Goal: Check status: Check status

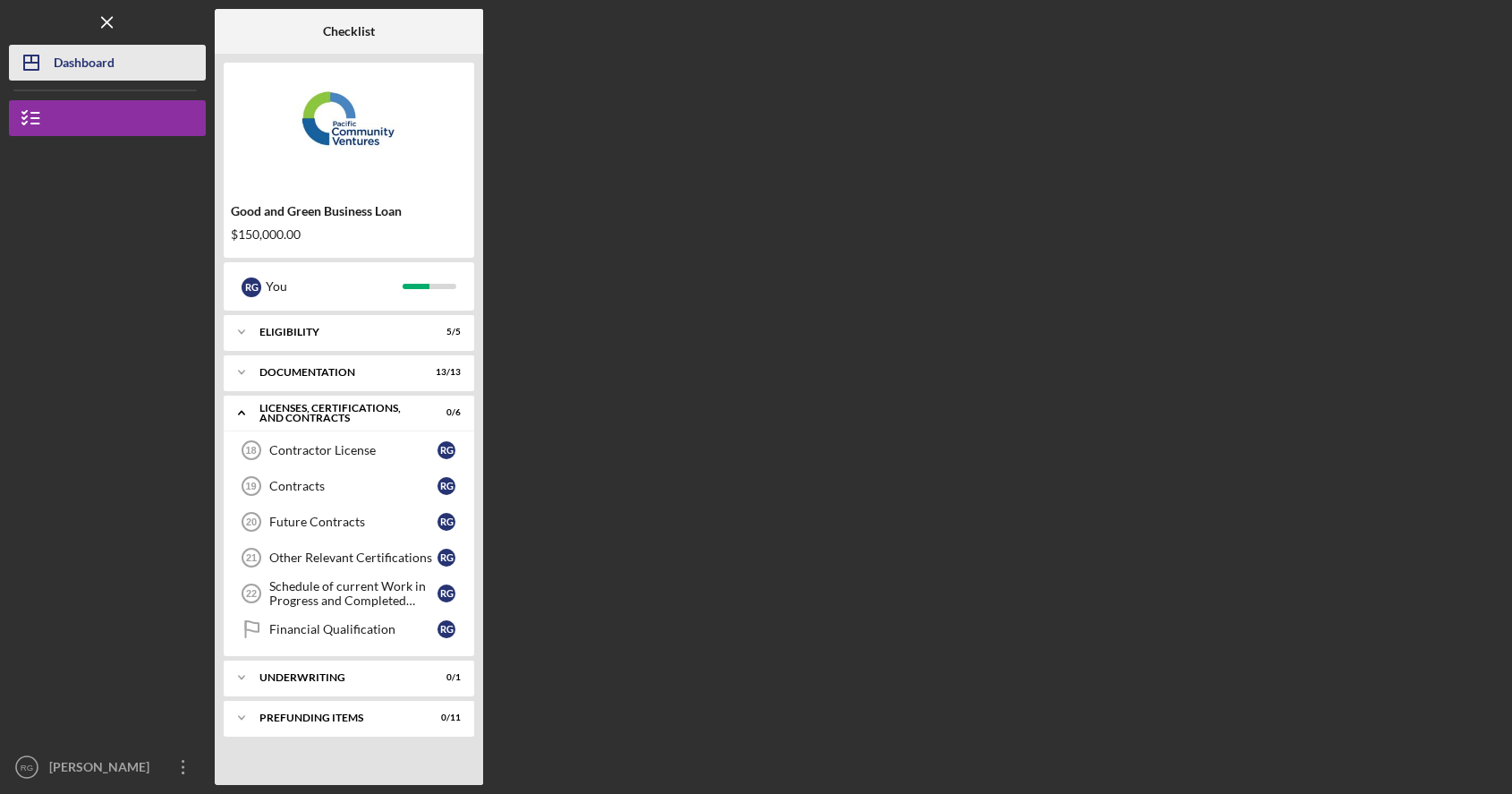
click at [127, 69] on button "Icon/Dashboard Dashboard" at bounding box center [108, 63] width 197 height 36
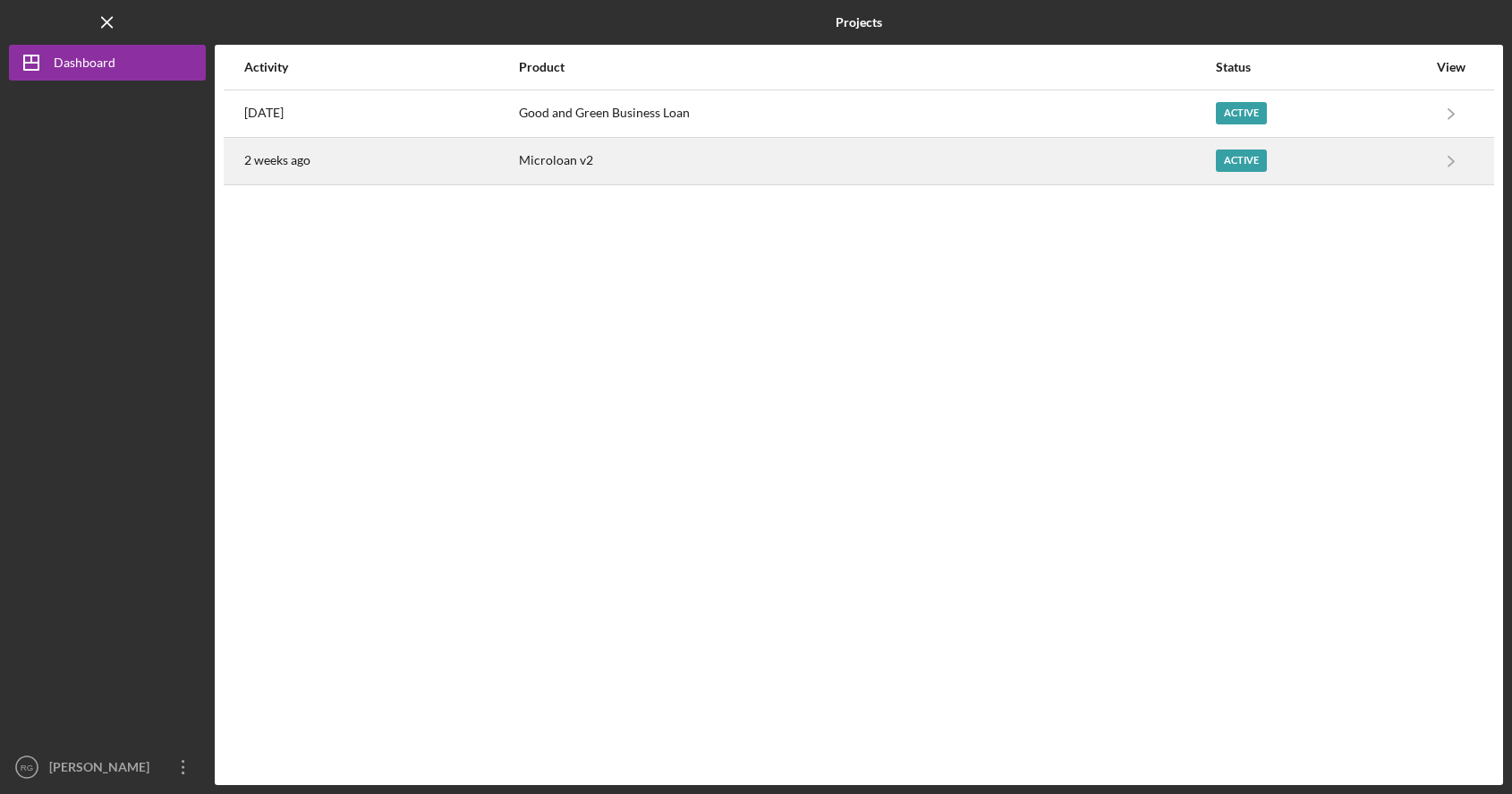
click at [517, 168] on div "2 weeks ago" at bounding box center [380, 161] width 273 height 45
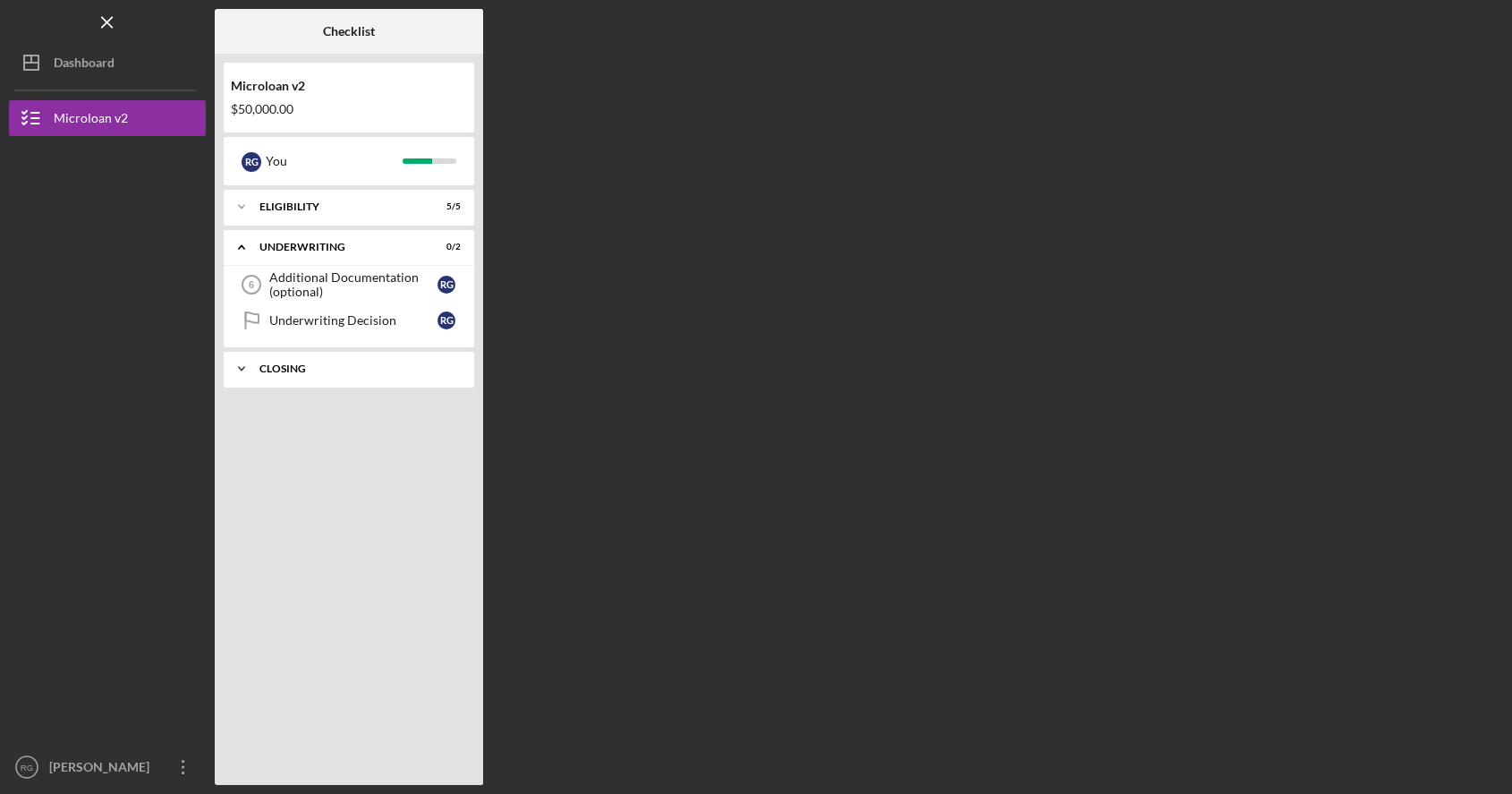
click at [337, 369] on div "Closing" at bounding box center [355, 369] width 192 height 11
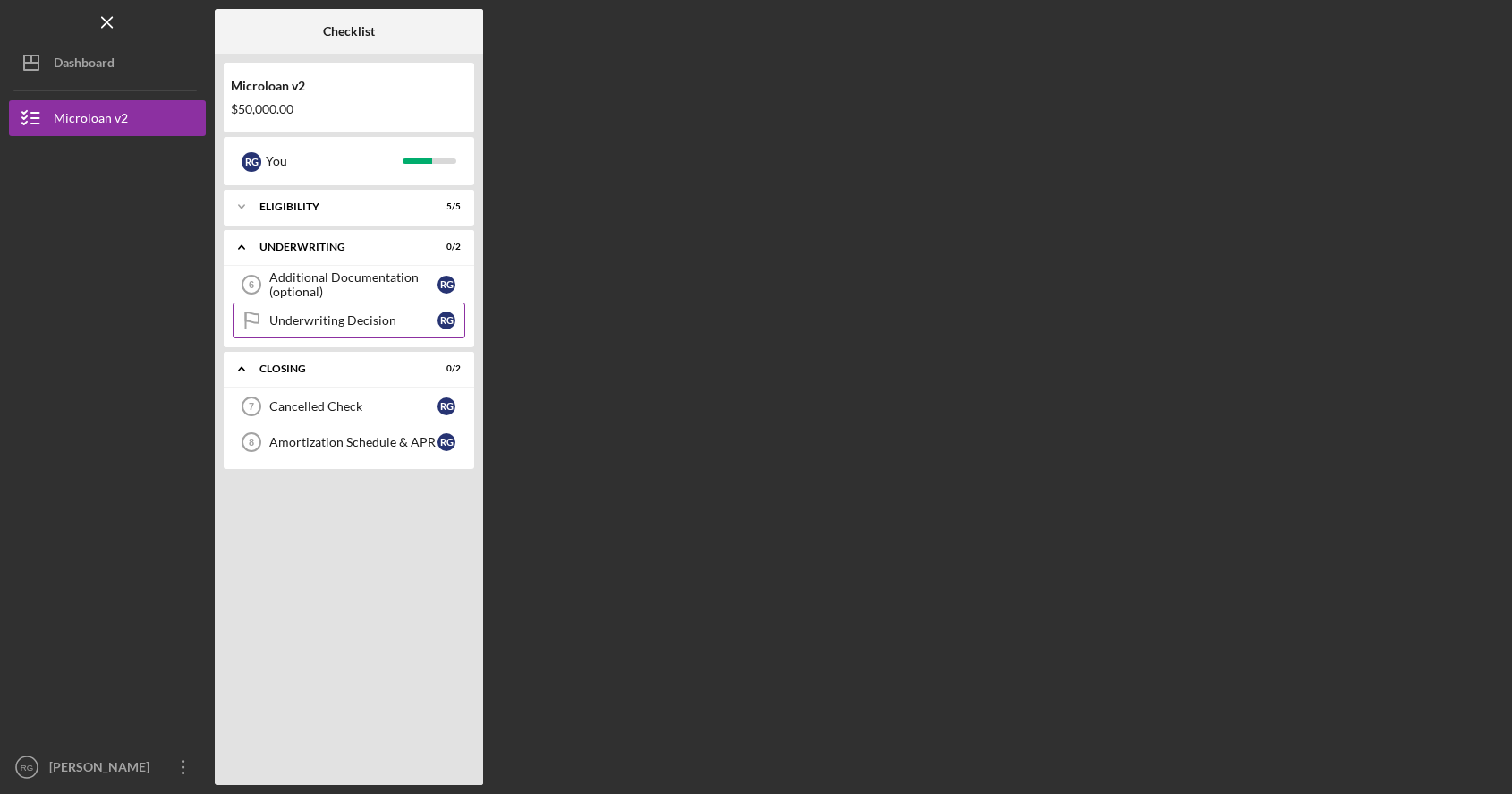
click at [373, 308] on link "Underwriting Decision Underwriting Decision R G" at bounding box center [349, 320] width 233 height 36
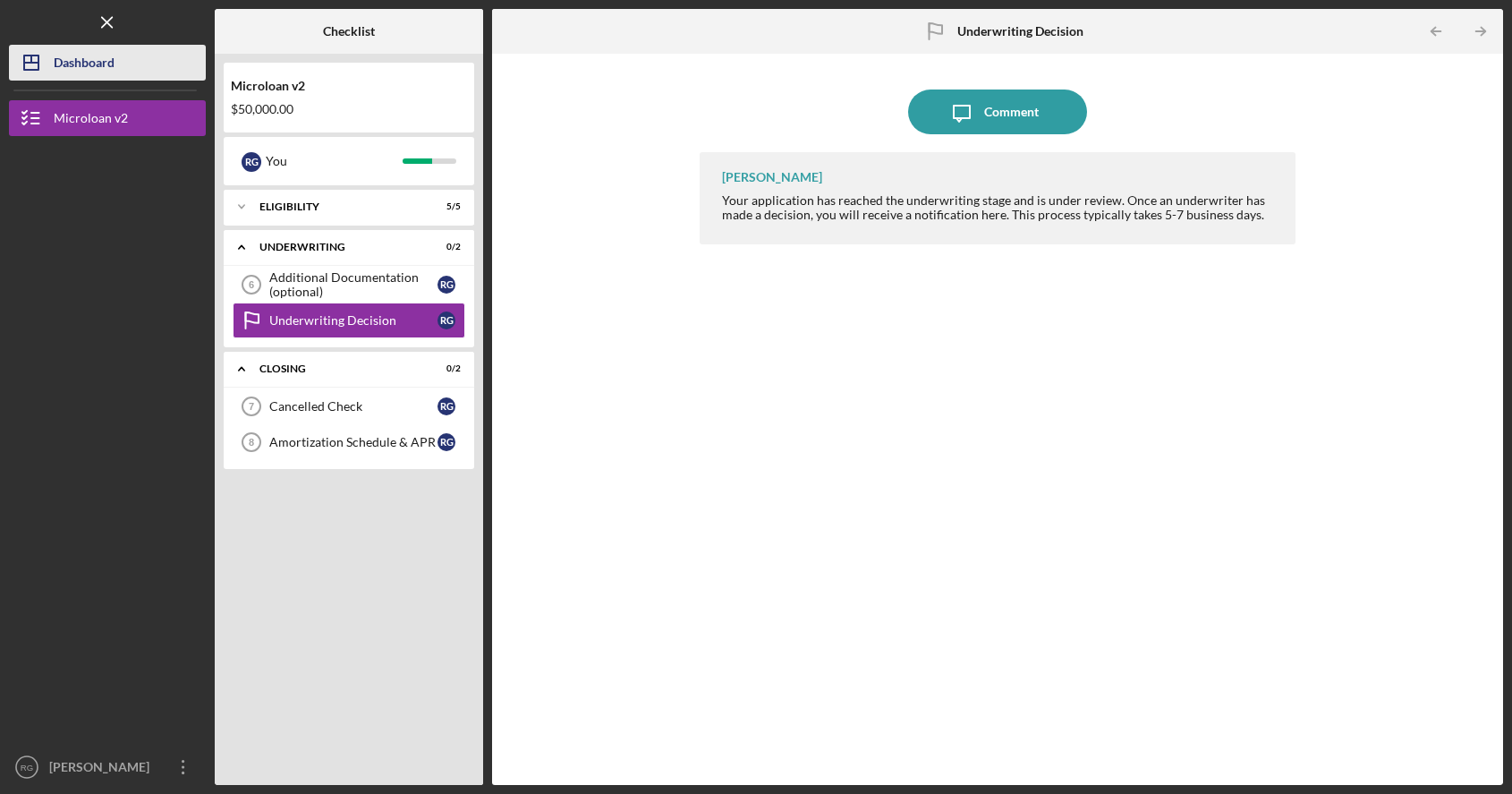
click at [106, 59] on div "Dashboard" at bounding box center [84, 65] width 61 height 40
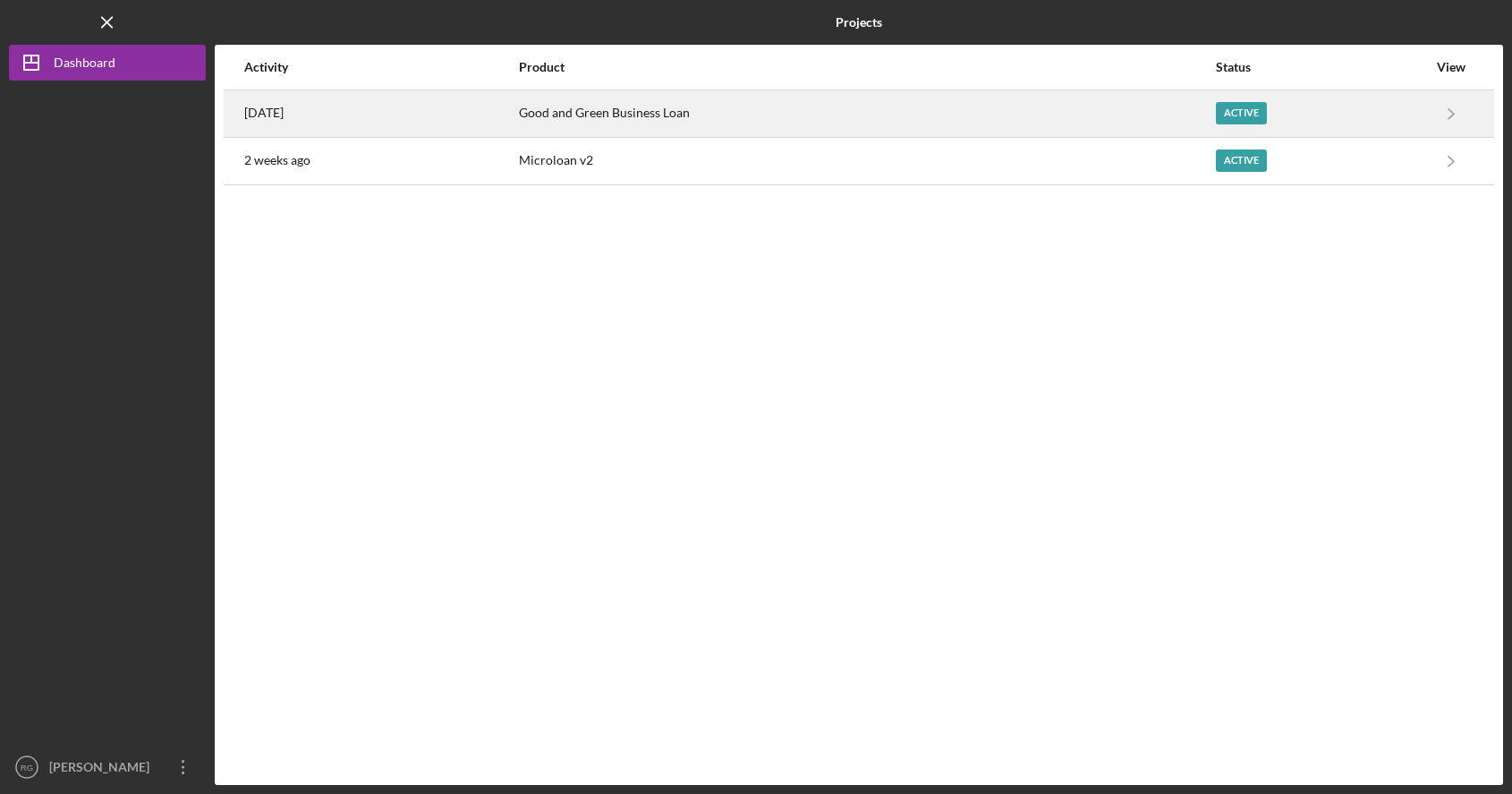
click at [666, 121] on div "Good and Green Business Loan" at bounding box center [866, 113] width 695 height 45
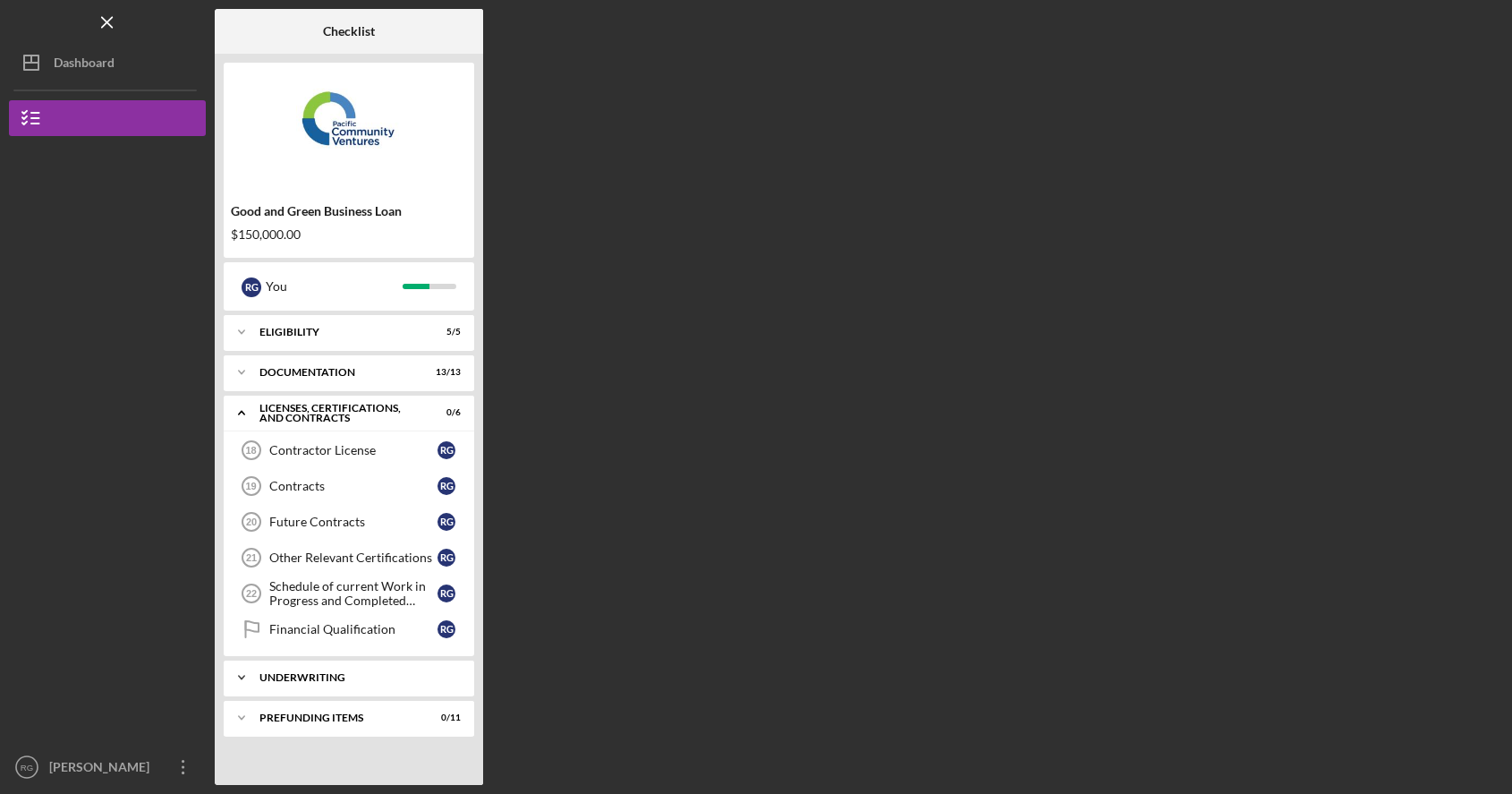
click at [306, 675] on div "Underwriting" at bounding box center [355, 677] width 192 height 11
click at [309, 725] on link "Pending Final Approval Pending Final Approval R G" at bounding box center [349, 715] width 233 height 36
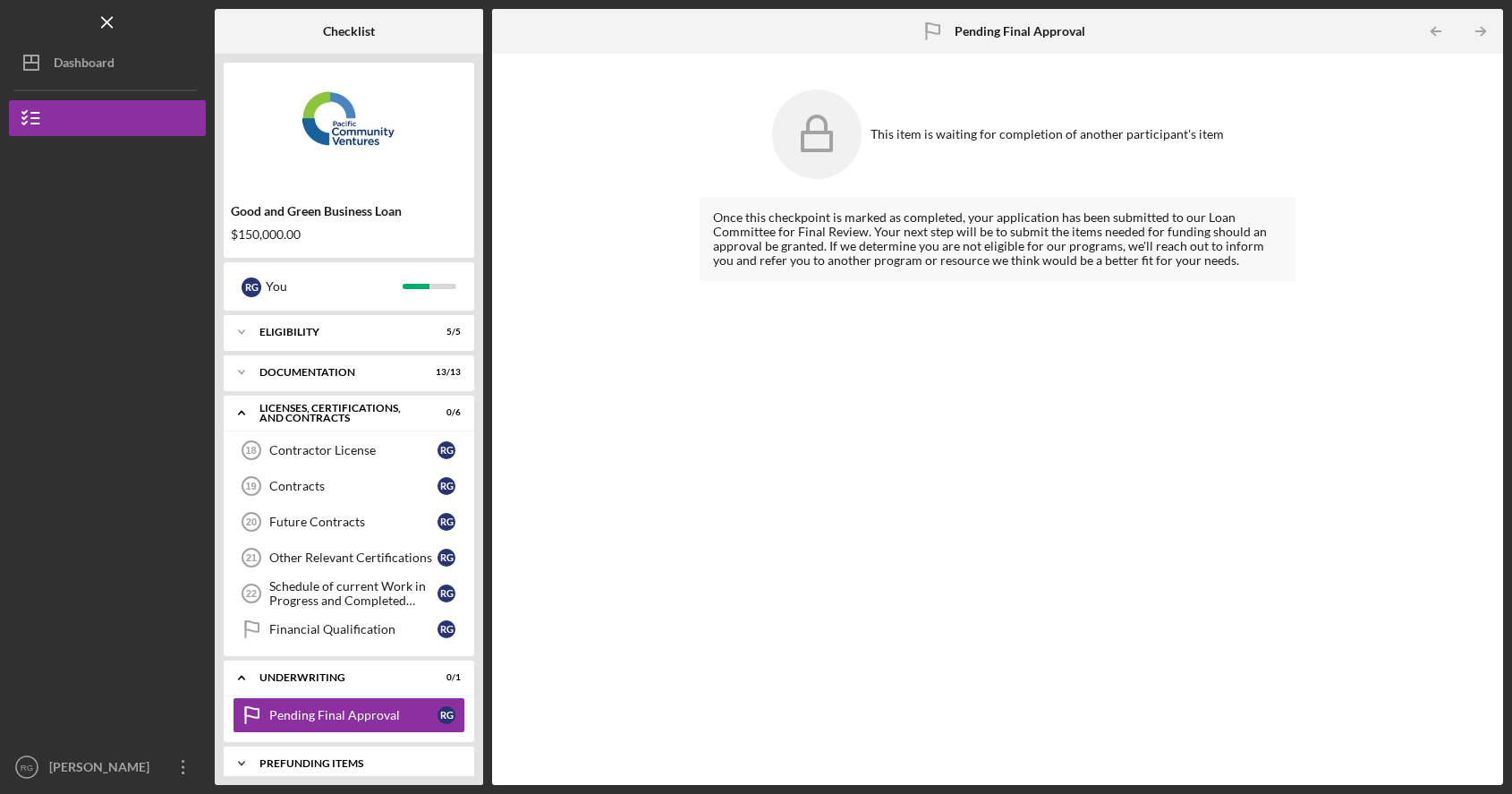
click at [357, 763] on div "Prefunding Items" at bounding box center [355, 764] width 192 height 11
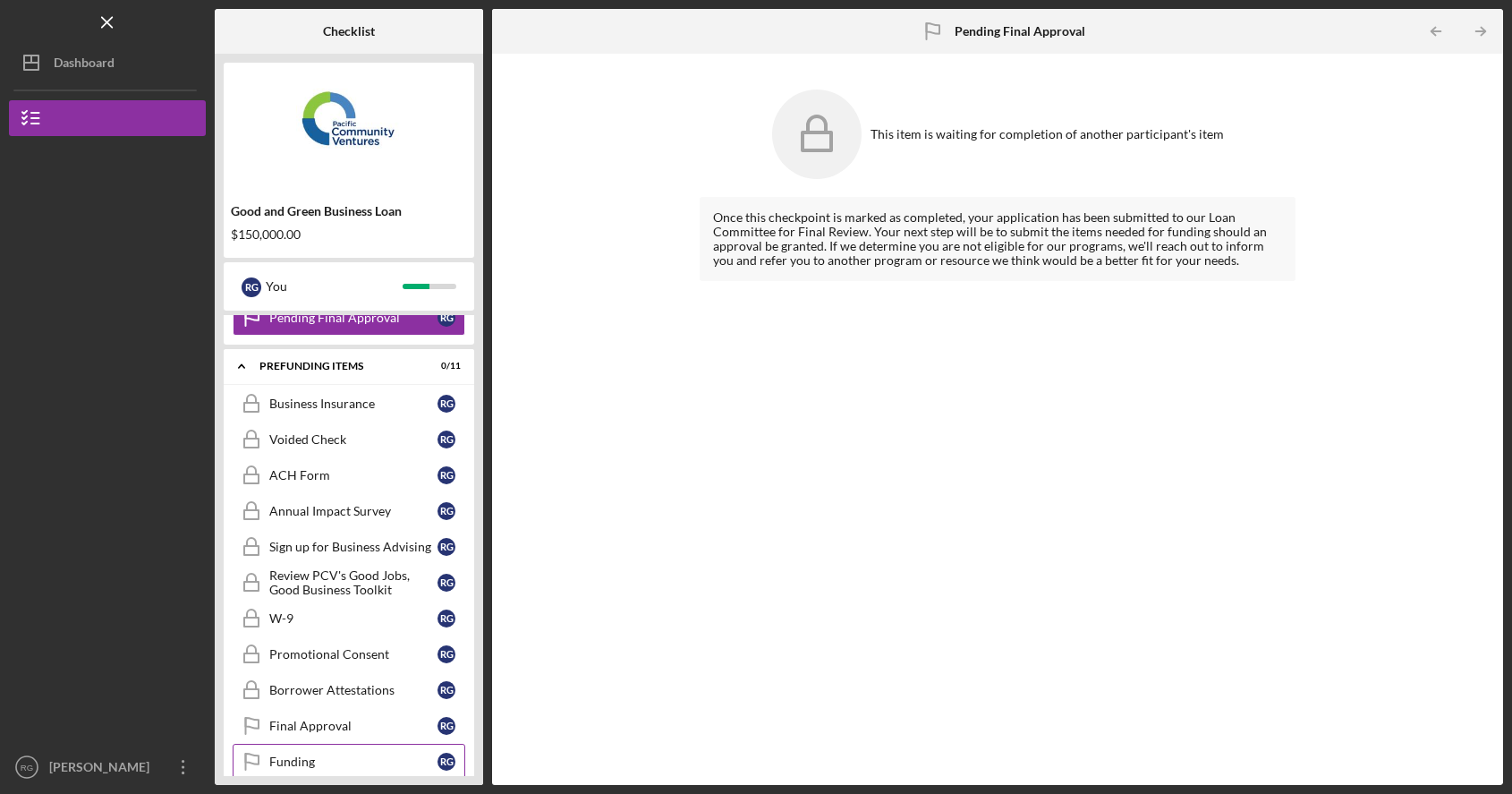
scroll to position [397, 0]
click at [361, 759] on div "Funding" at bounding box center [353, 763] width 168 height 15
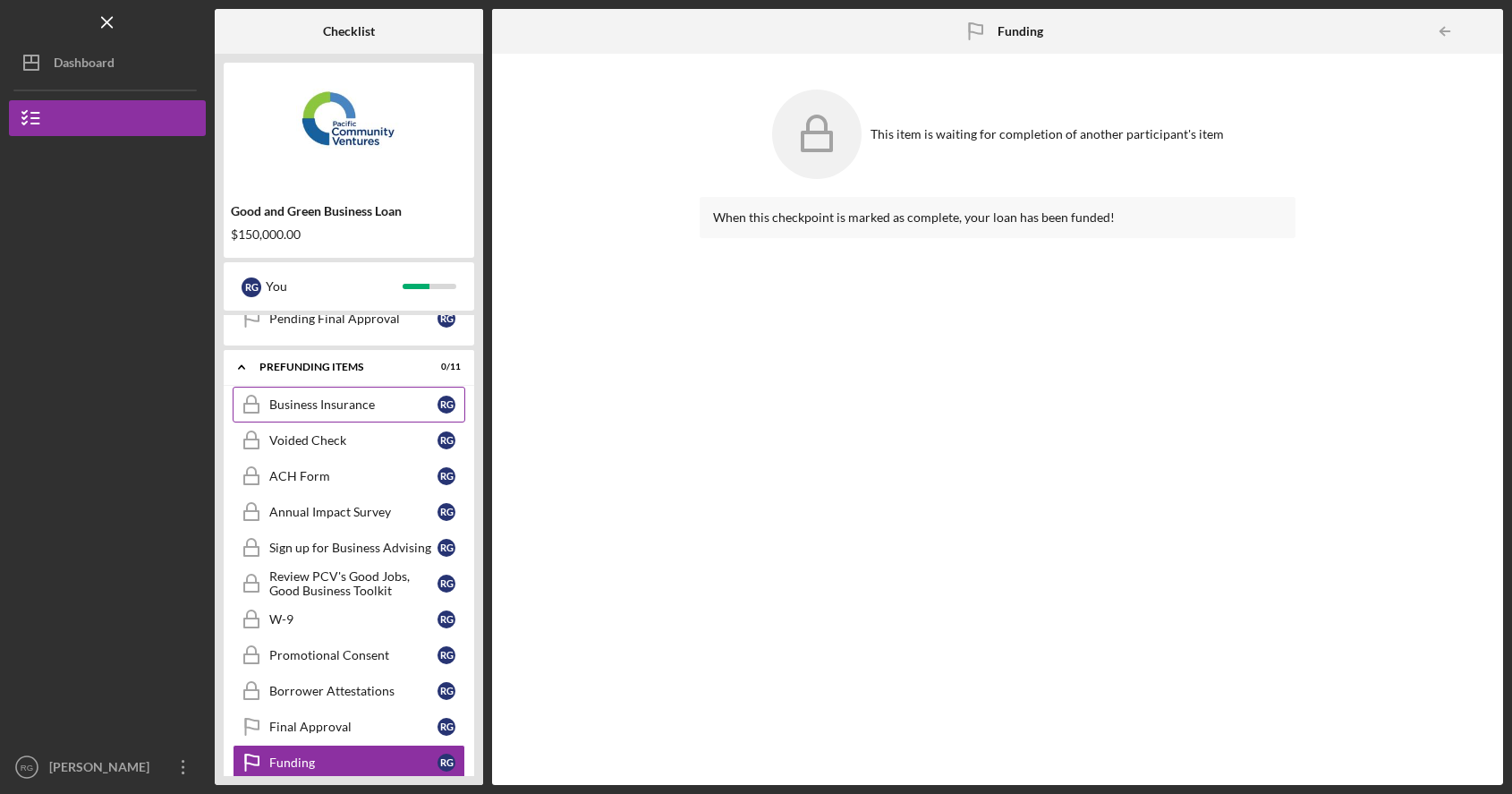
click at [361, 414] on link "Business Insurance Business Insurance R G" at bounding box center [349, 404] width 233 height 36
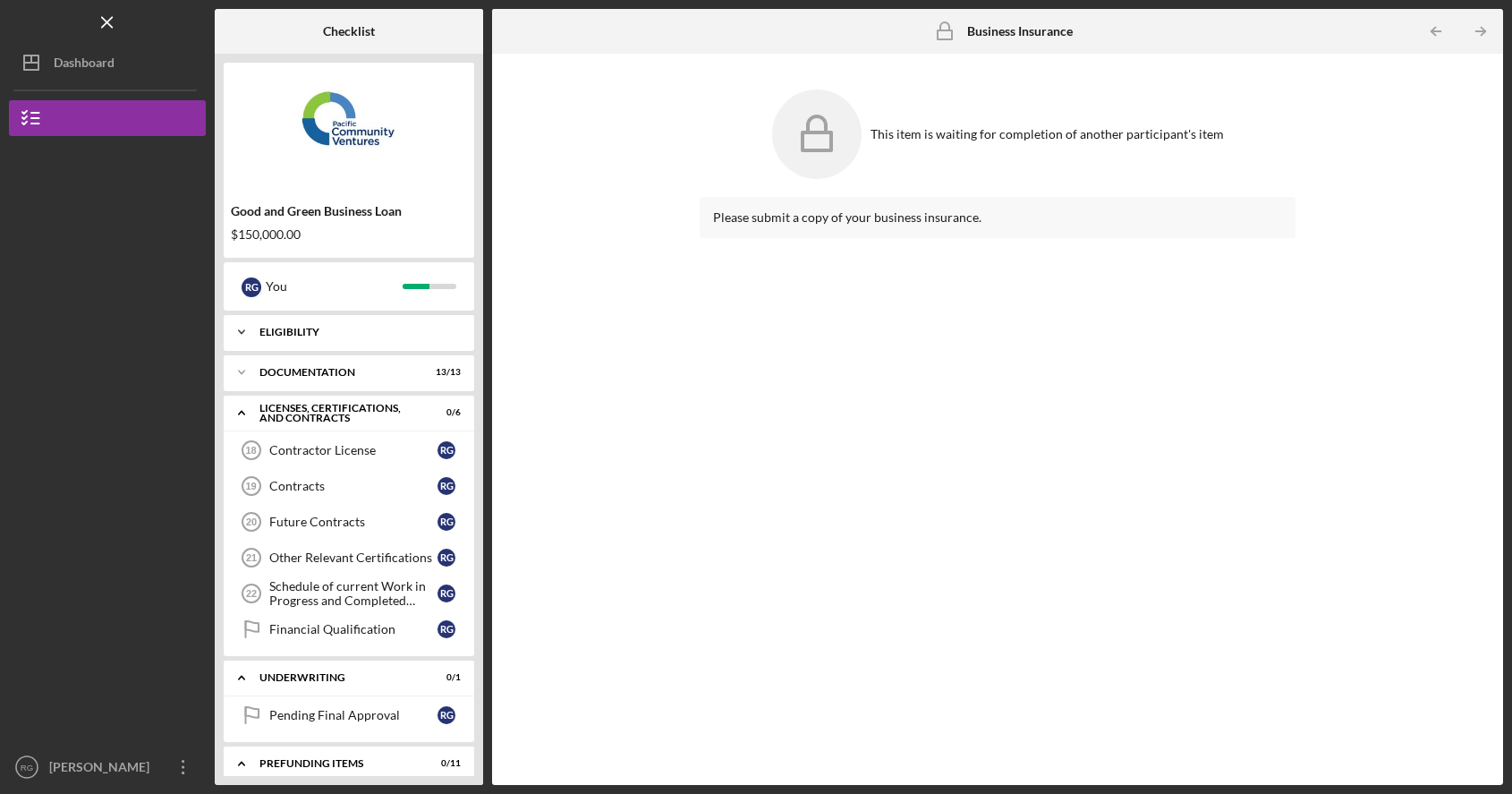
click at [361, 339] on div "Icon/Expander Eligibility 5 / 5" at bounding box center [349, 331] width 250 height 36
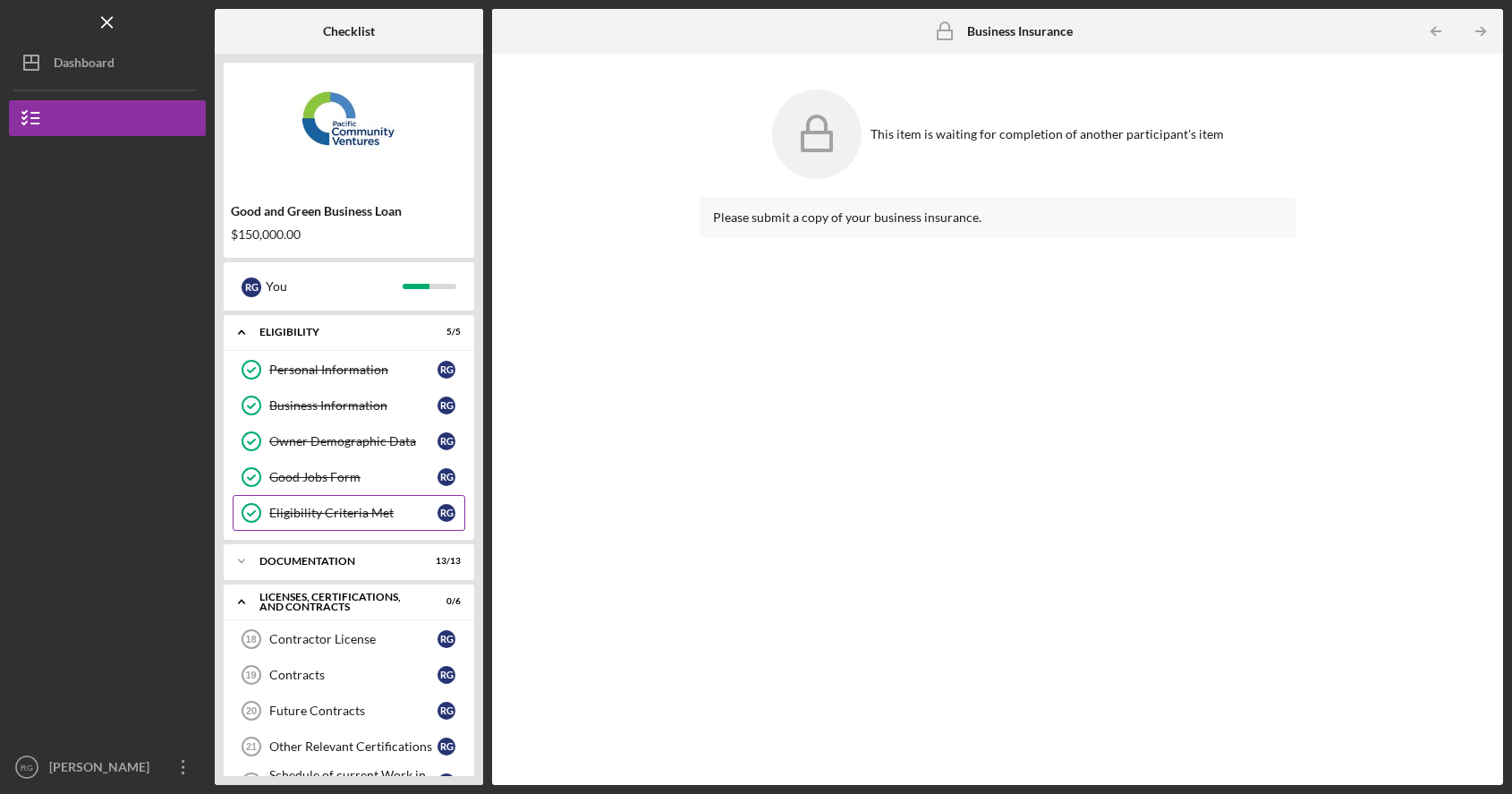
click at [349, 524] on link "Eligibility Criteria Met Eligibility Criteria Met R G" at bounding box center [349, 512] width 233 height 36
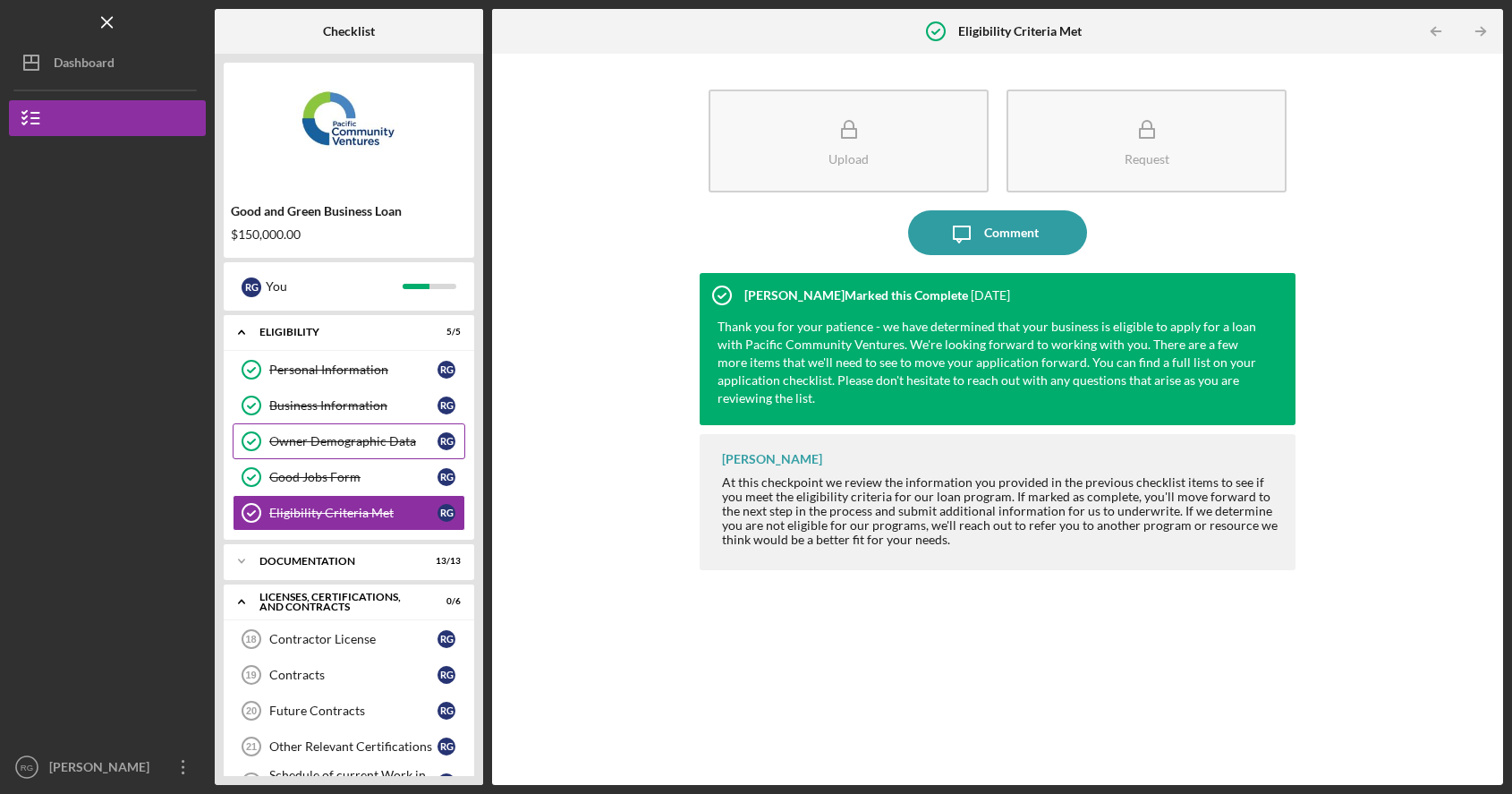
click at [356, 446] on div "Owner Demographic Data" at bounding box center [353, 442] width 168 height 15
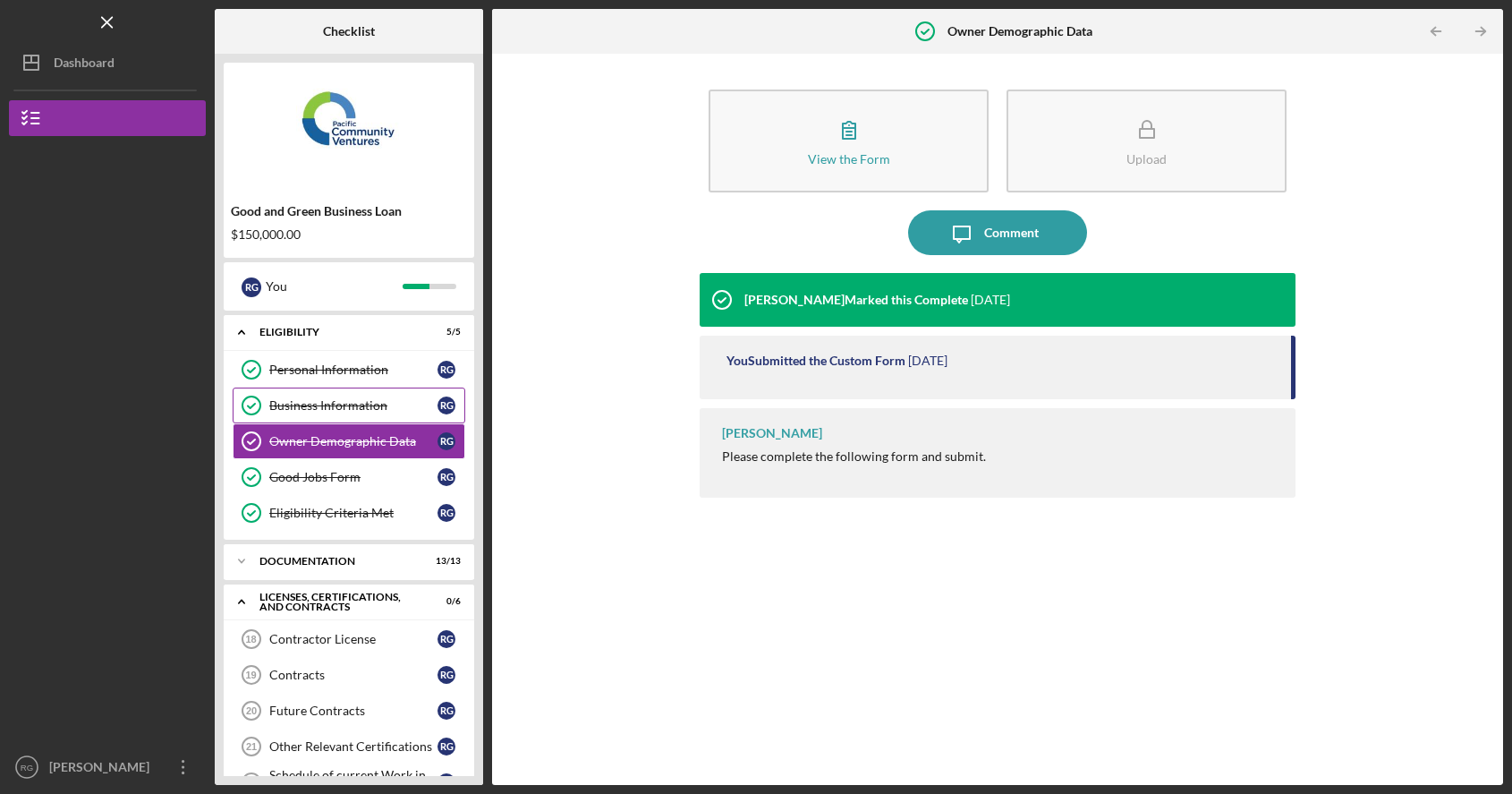
click at [373, 406] on div "Business Information" at bounding box center [353, 406] width 168 height 15
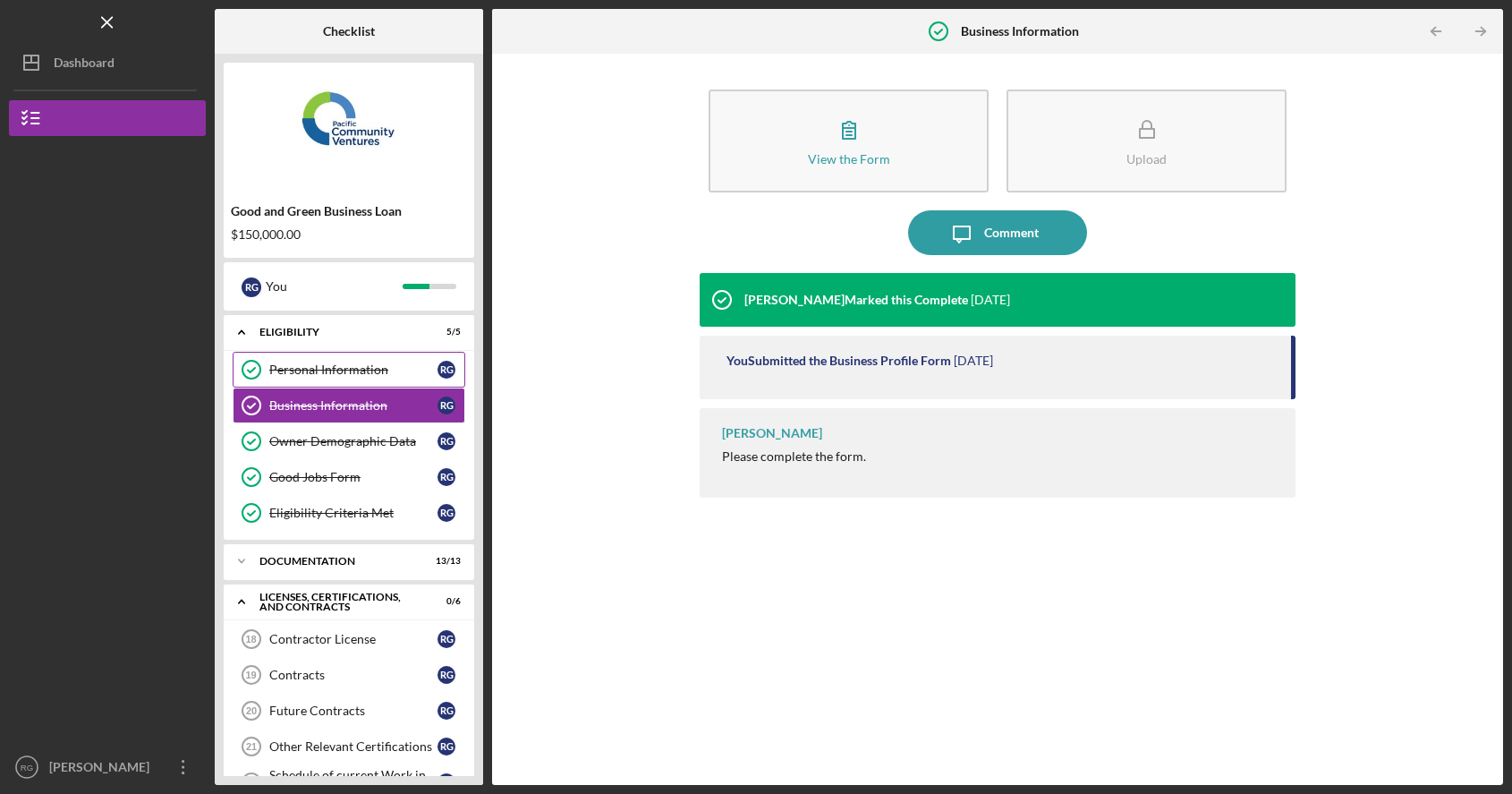
click at [373, 359] on link "Personal Information Personal Information R G" at bounding box center [349, 369] width 233 height 36
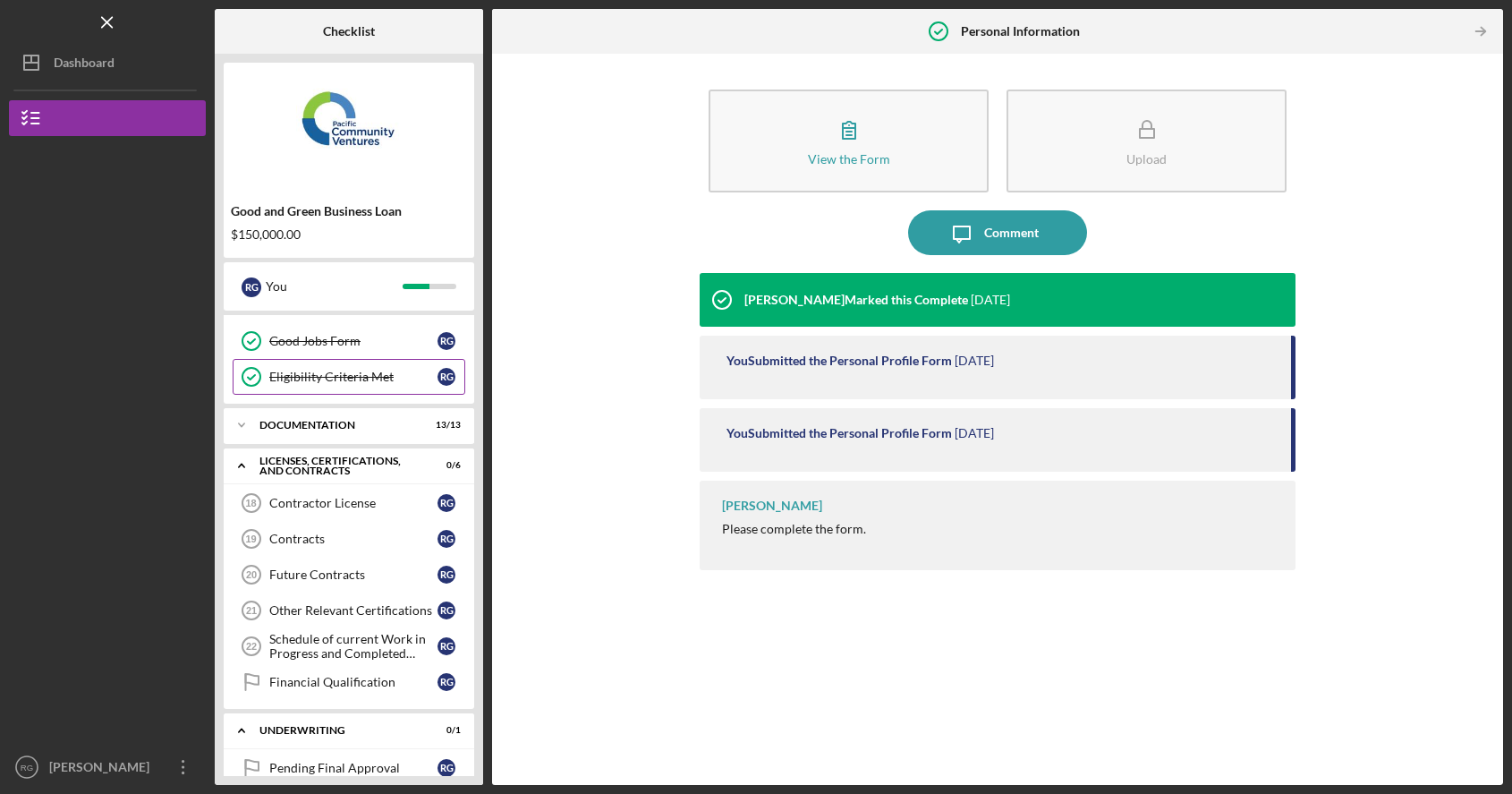
scroll to position [198, 0]
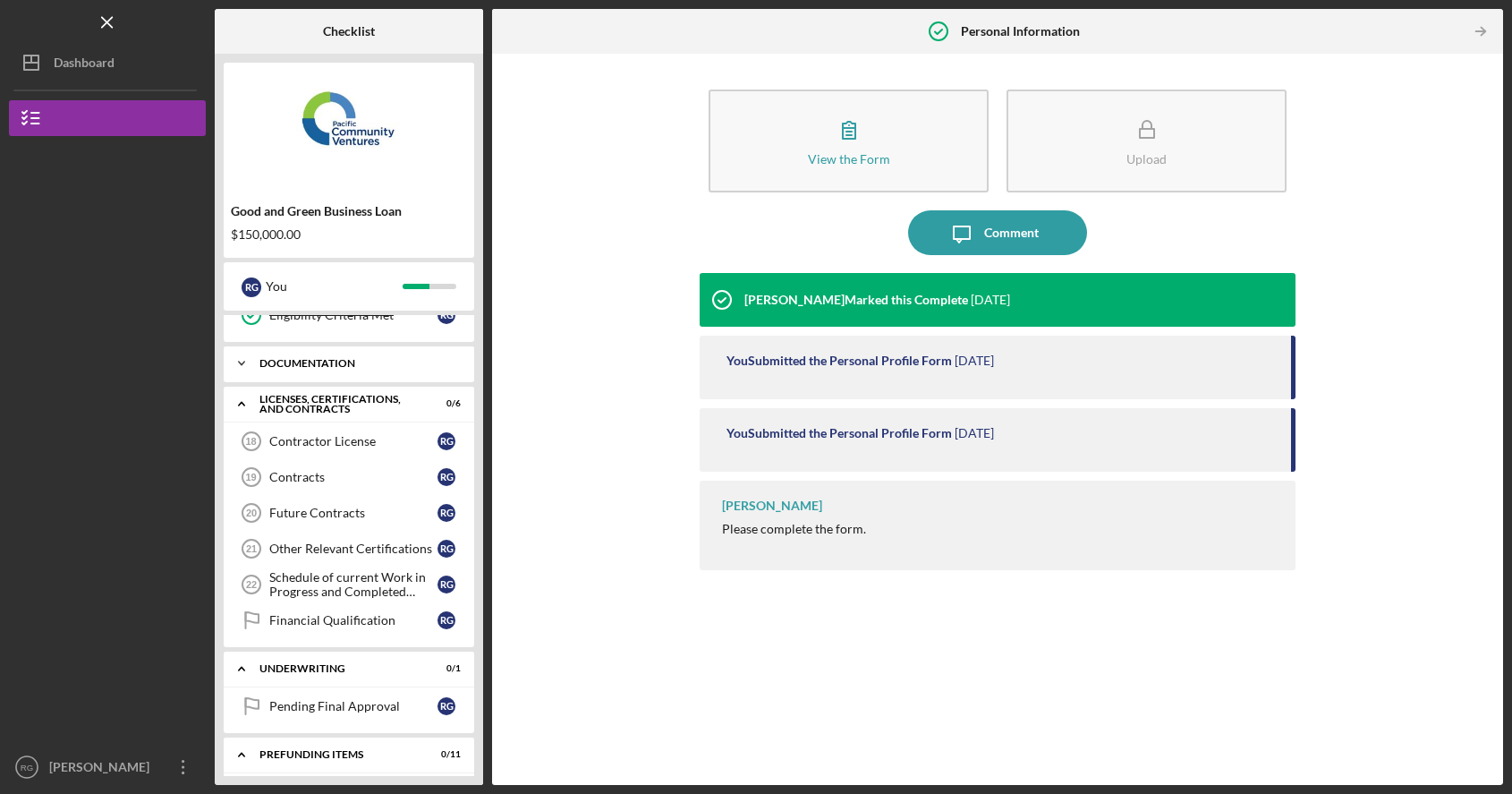
click at [372, 354] on div "Icon/Expander Documentation 13 / 13" at bounding box center [349, 362] width 250 height 36
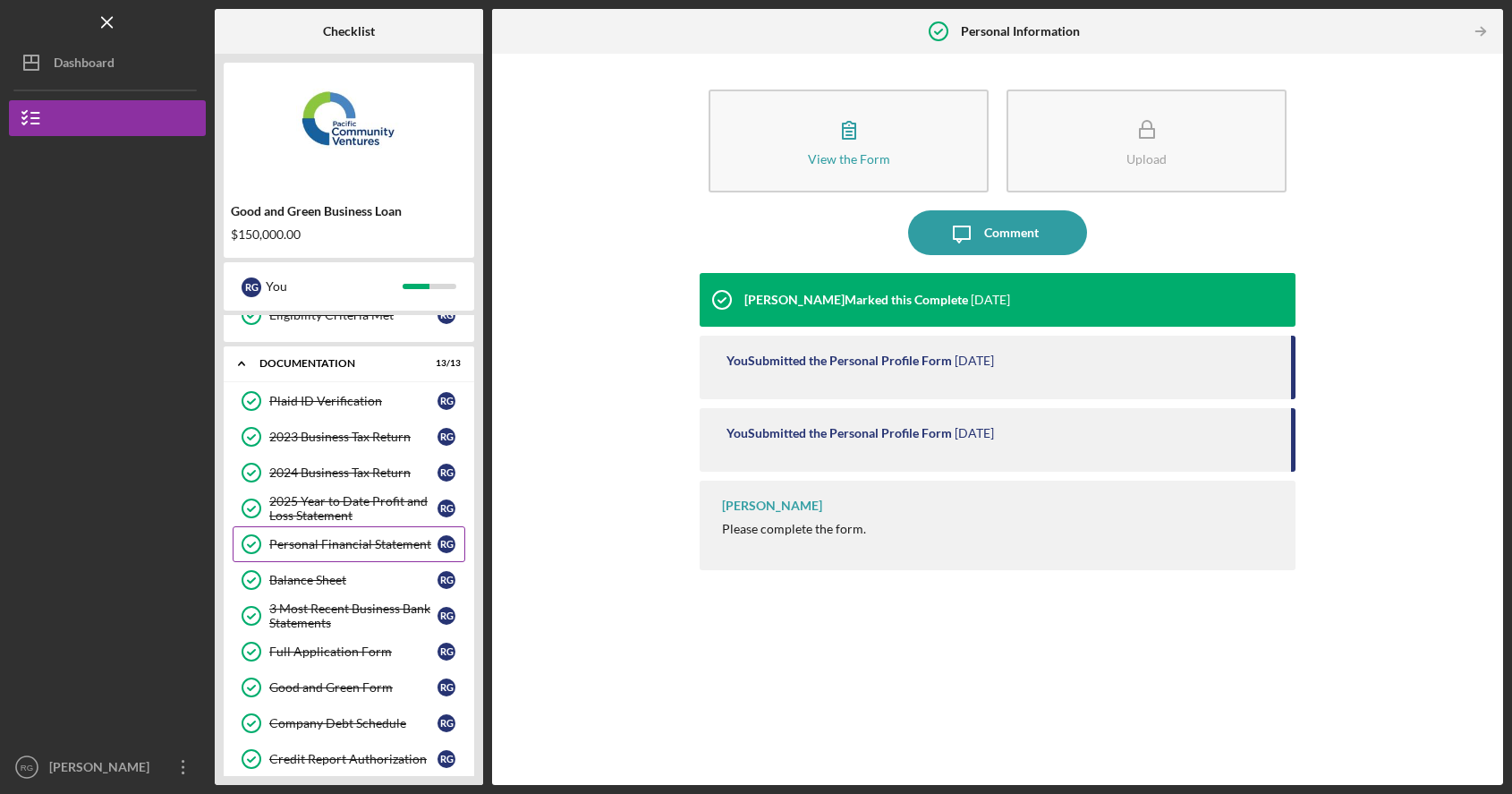
scroll to position [402, 0]
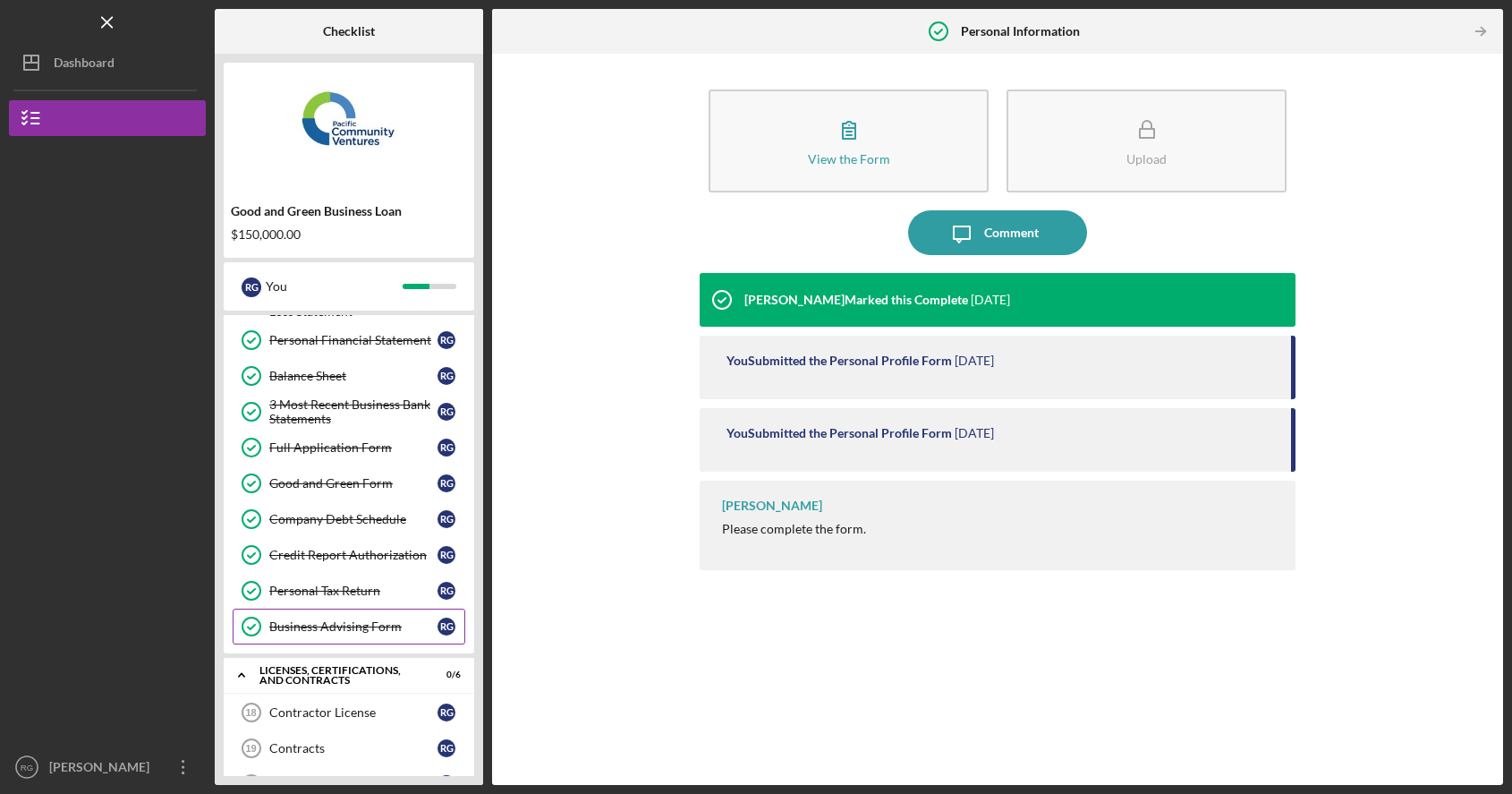
click at [373, 626] on div "Business Advising Form" at bounding box center [353, 627] width 168 height 15
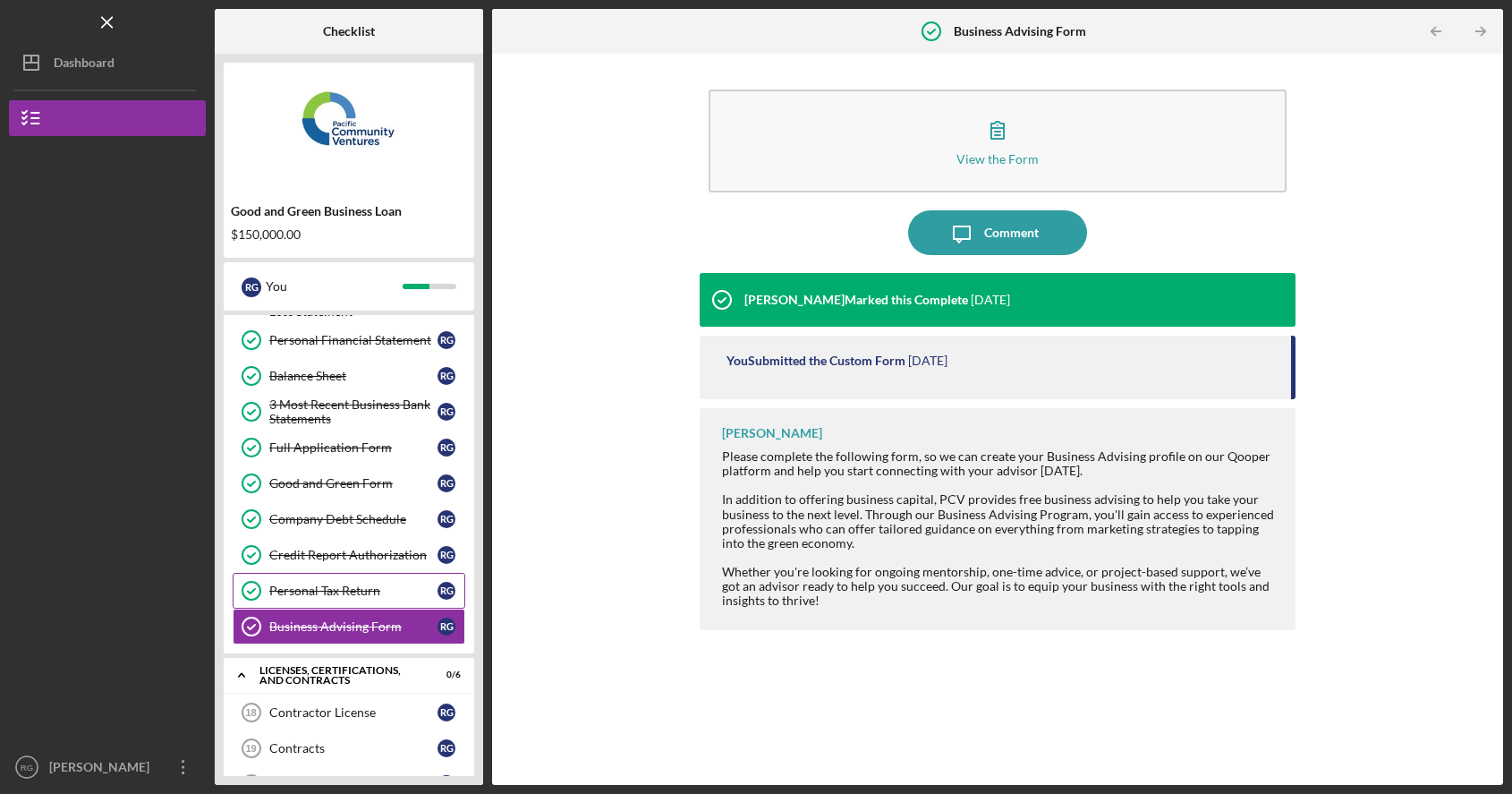
click at [376, 600] on link "Personal Tax Return Personal Tax Return R G" at bounding box center [349, 590] width 233 height 36
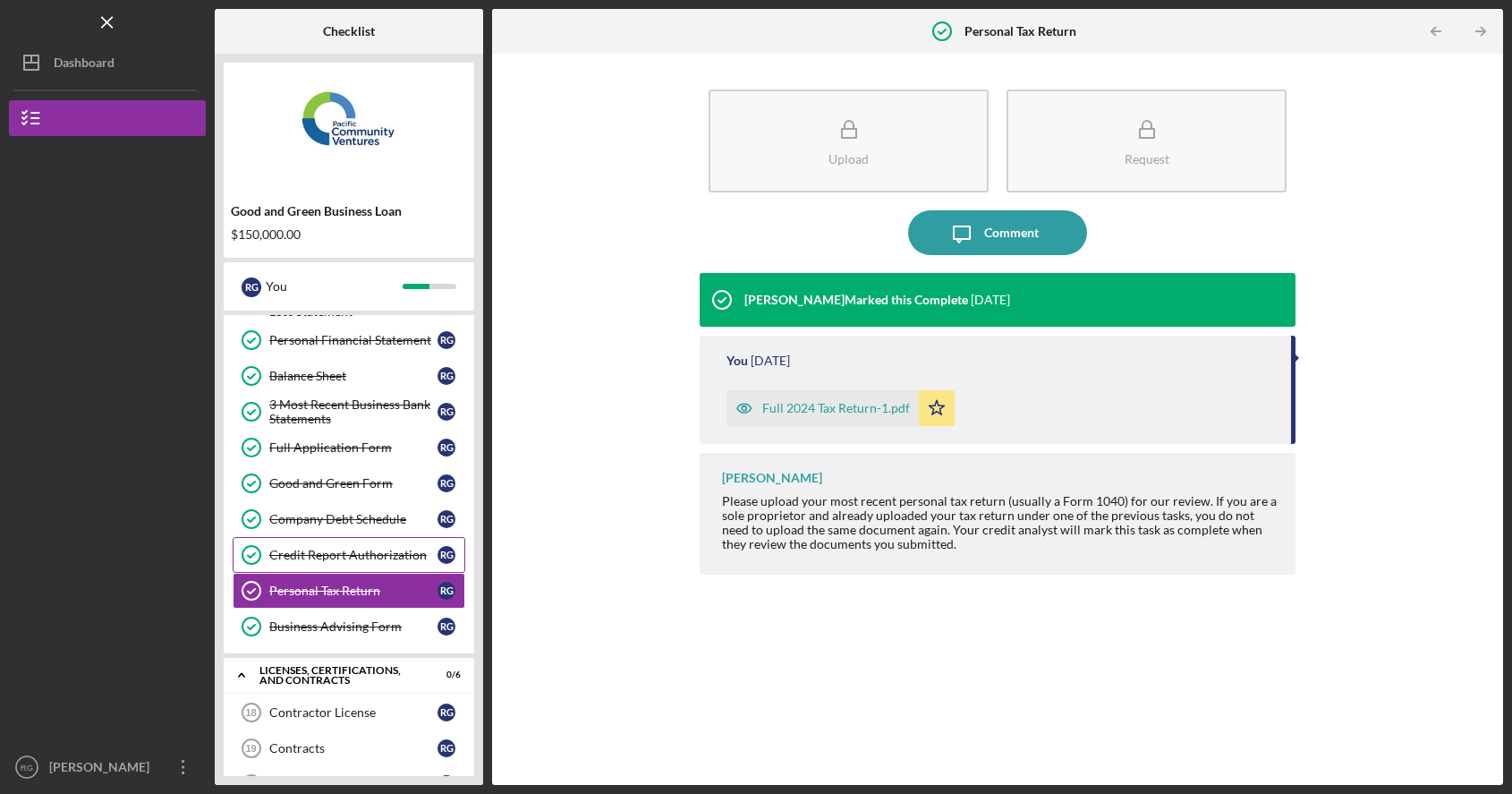
click at [379, 552] on div "Credit Report Authorization" at bounding box center [353, 555] width 168 height 15
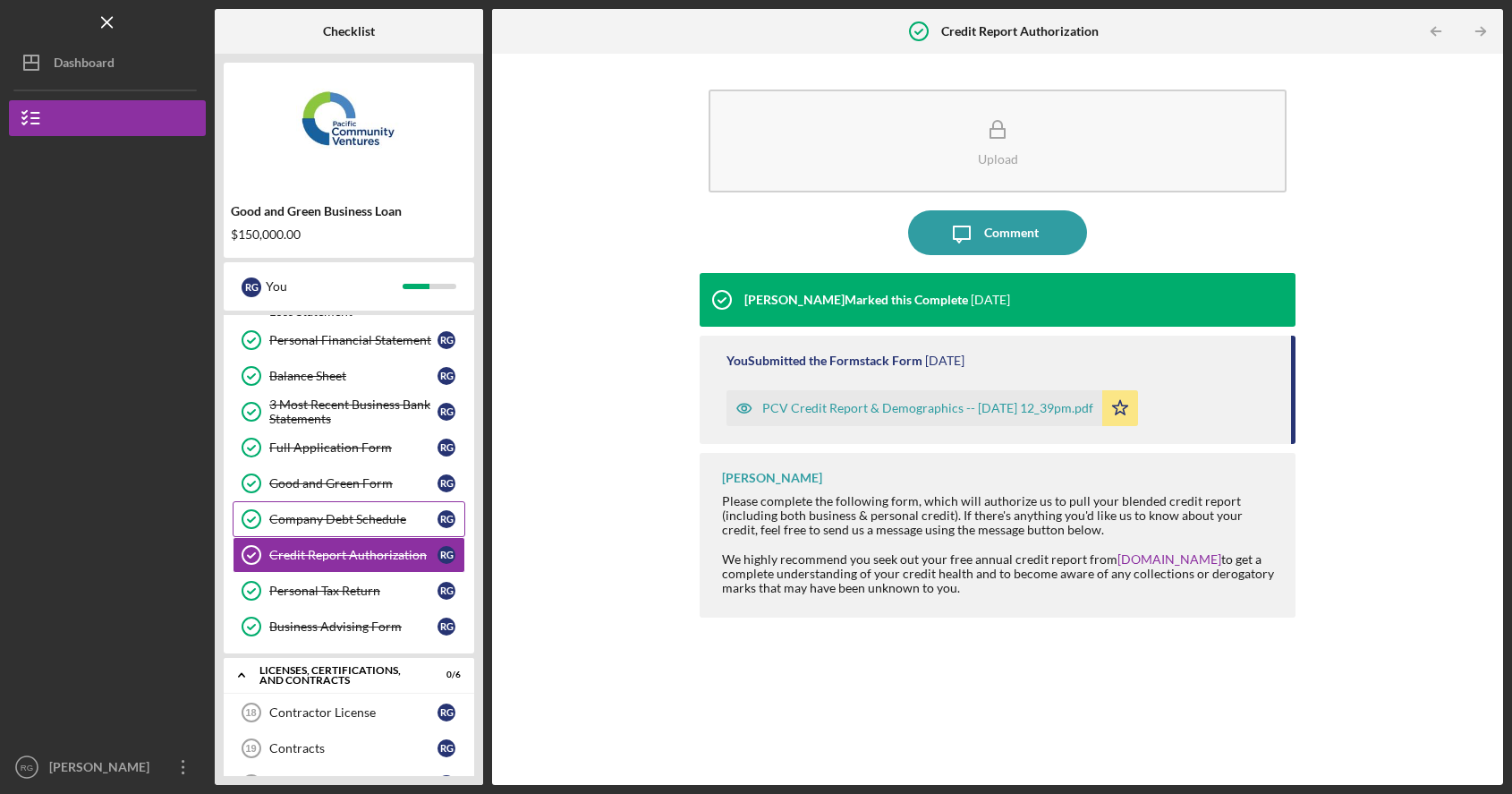
click at [383, 523] on div "Company Debt Schedule" at bounding box center [353, 519] width 168 height 15
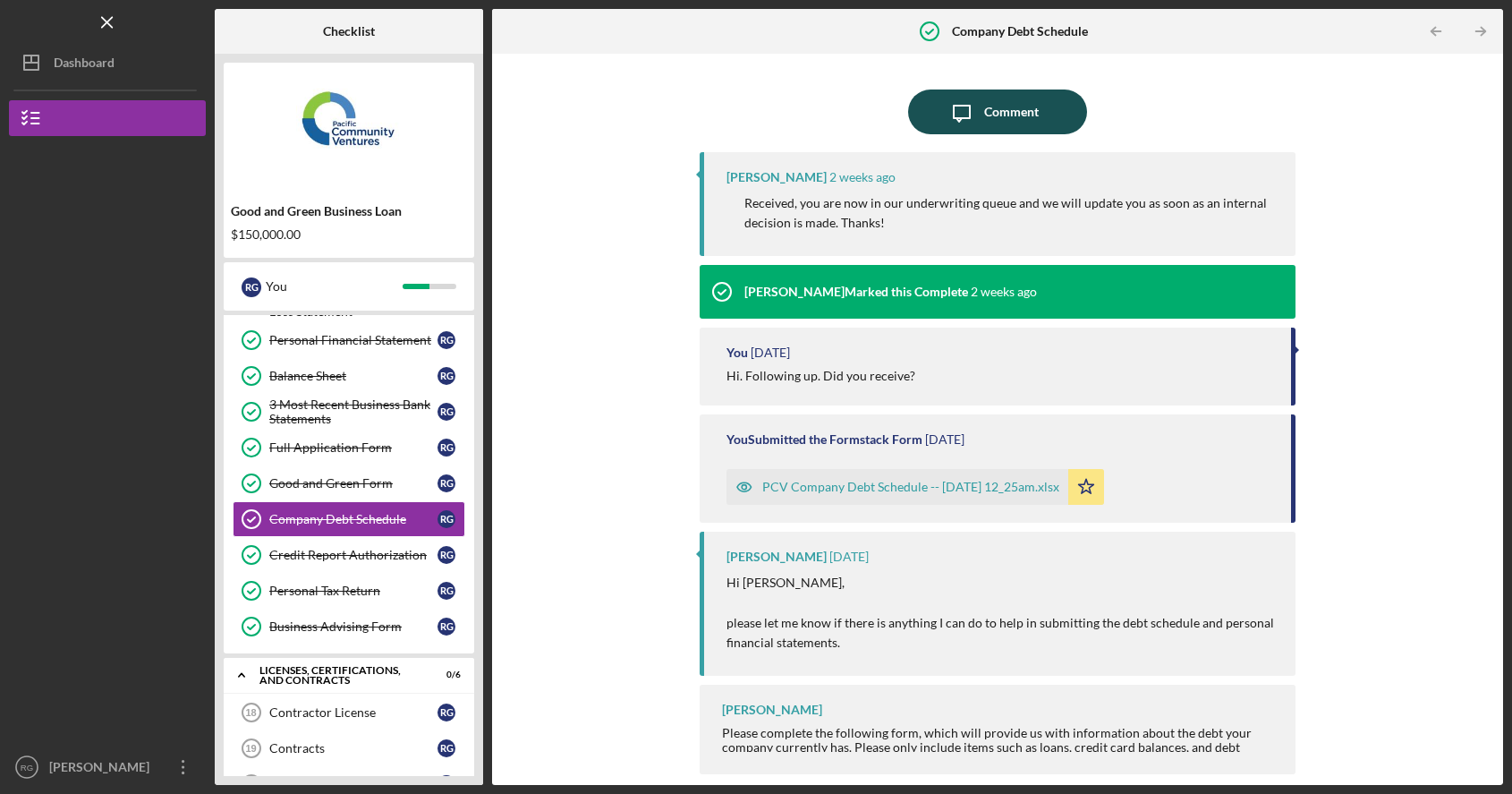
click at [1003, 120] on div "Comment" at bounding box center [1011, 111] width 54 height 45
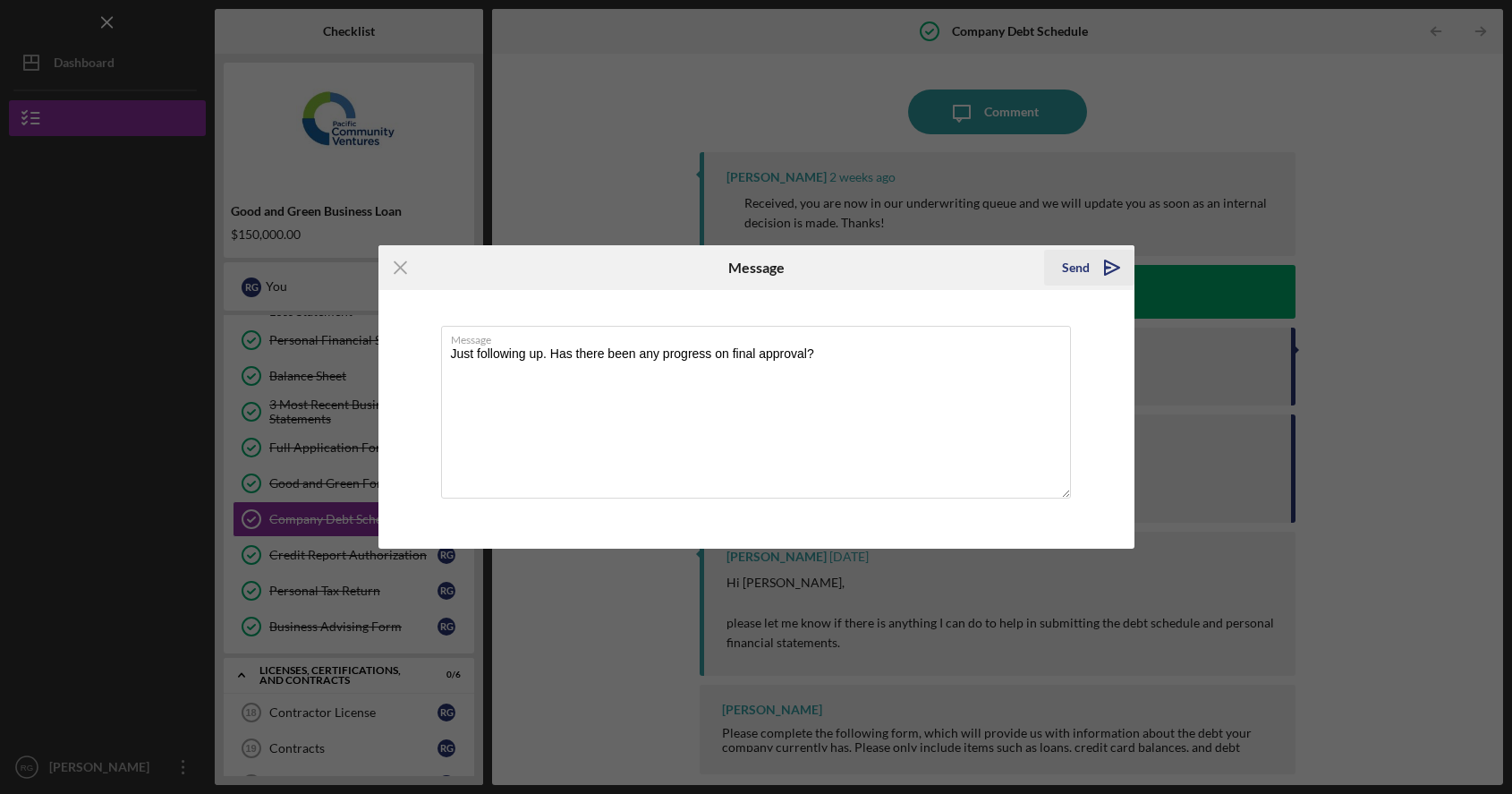
type textarea "Just following up. Has there been any progress on final approval?"
click at [1070, 281] on div "Send" at bounding box center [1075, 267] width 28 height 36
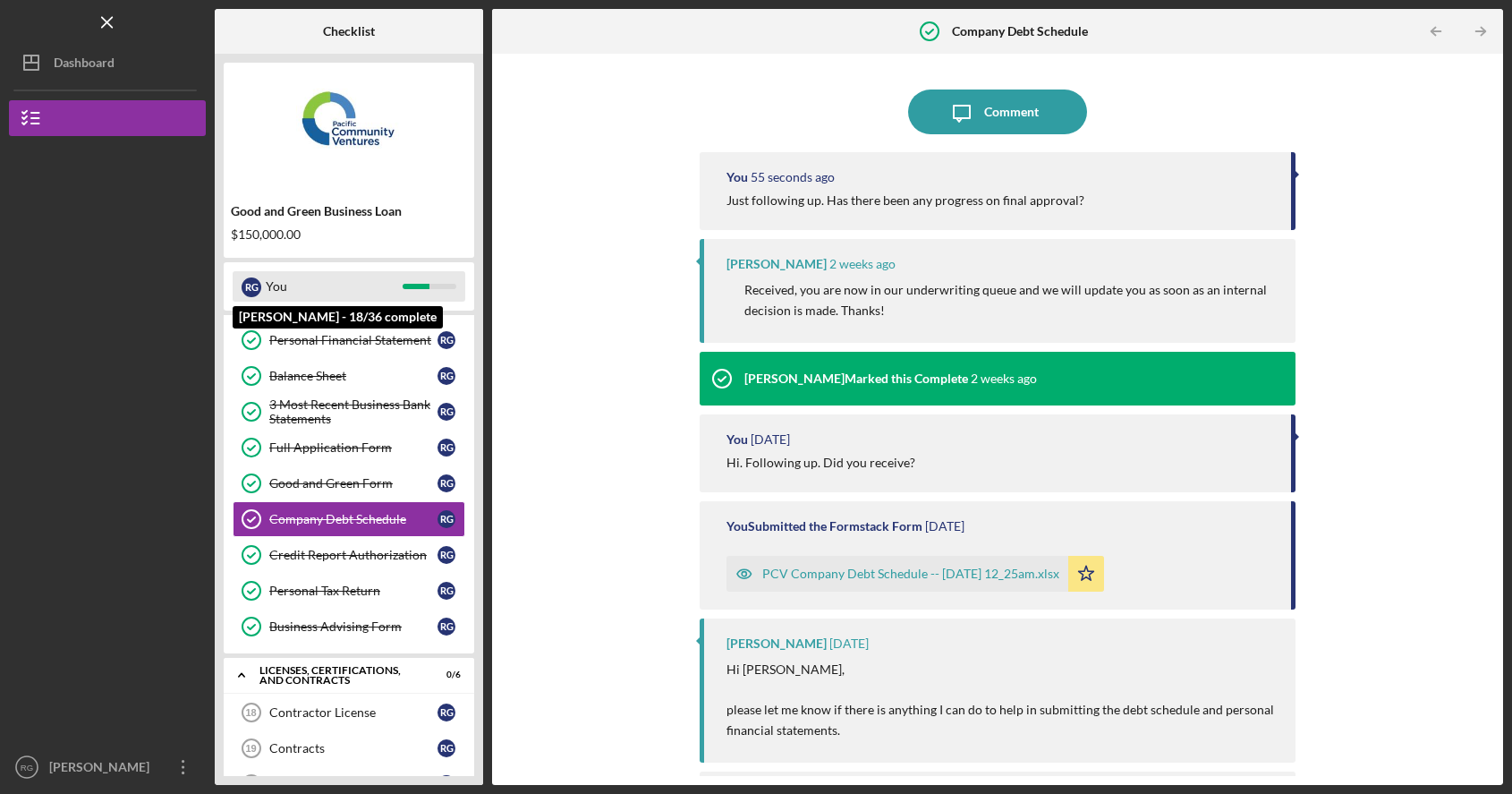
click at [332, 273] on div "You" at bounding box center [334, 286] width 137 height 30
click at [309, 222] on div "Good and Green Business Loan $150,000.00" at bounding box center [349, 223] width 250 height 52
click at [338, 131] on img at bounding box center [349, 125] width 250 height 108
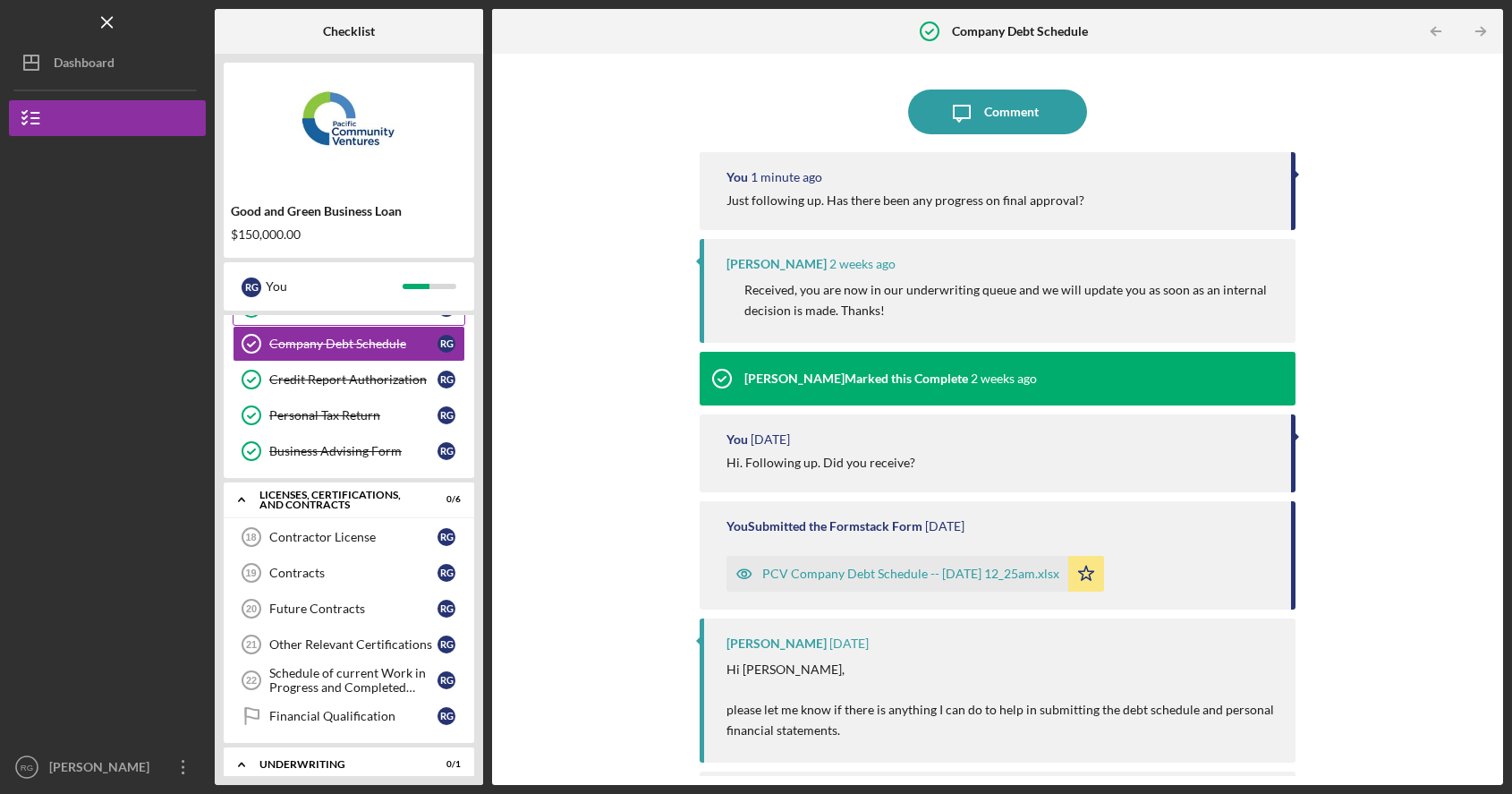
scroll to position [756, 0]
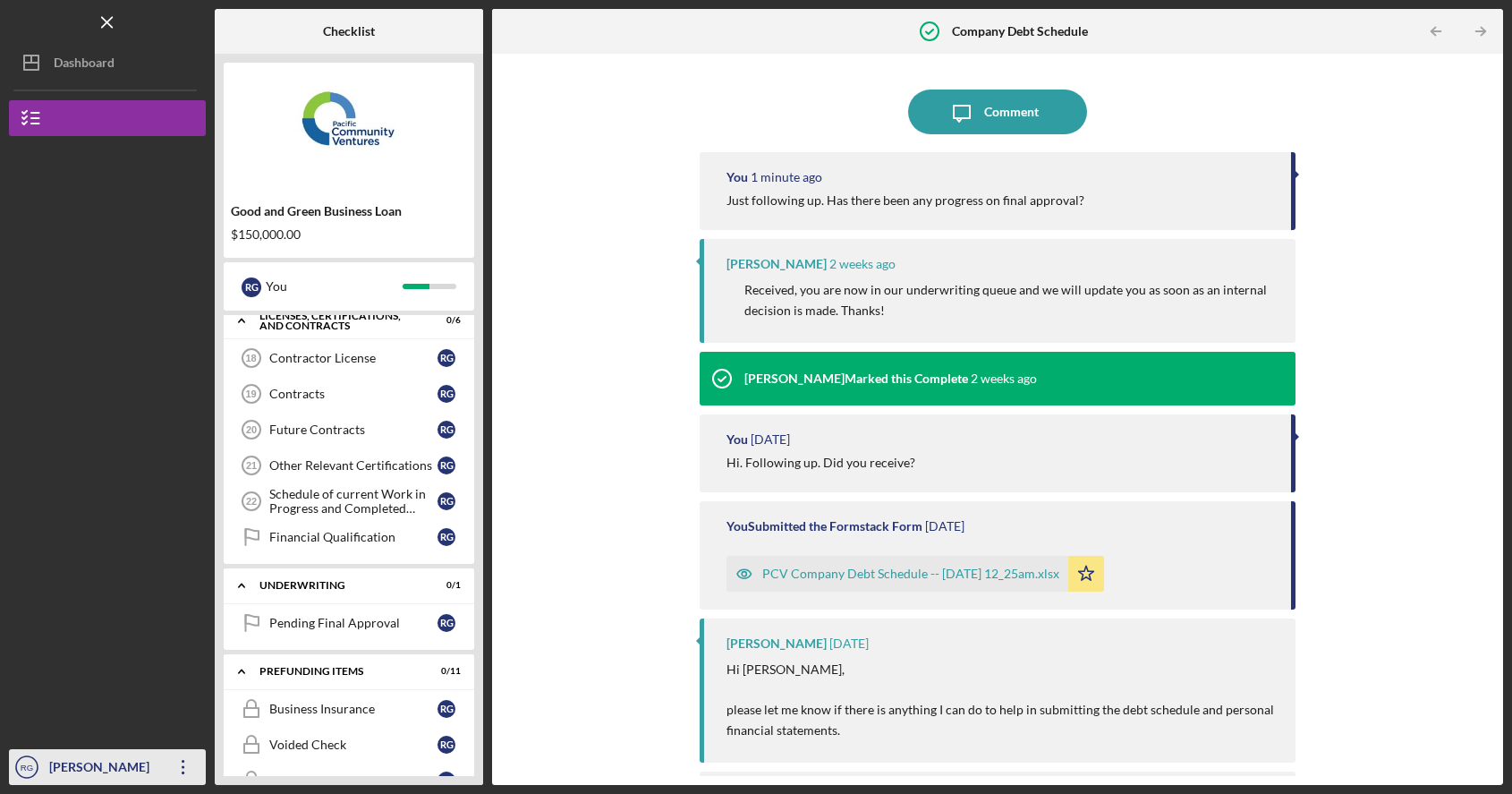
click at [82, 789] on div "[PERSON_NAME]" at bounding box center [103, 769] width 116 height 40
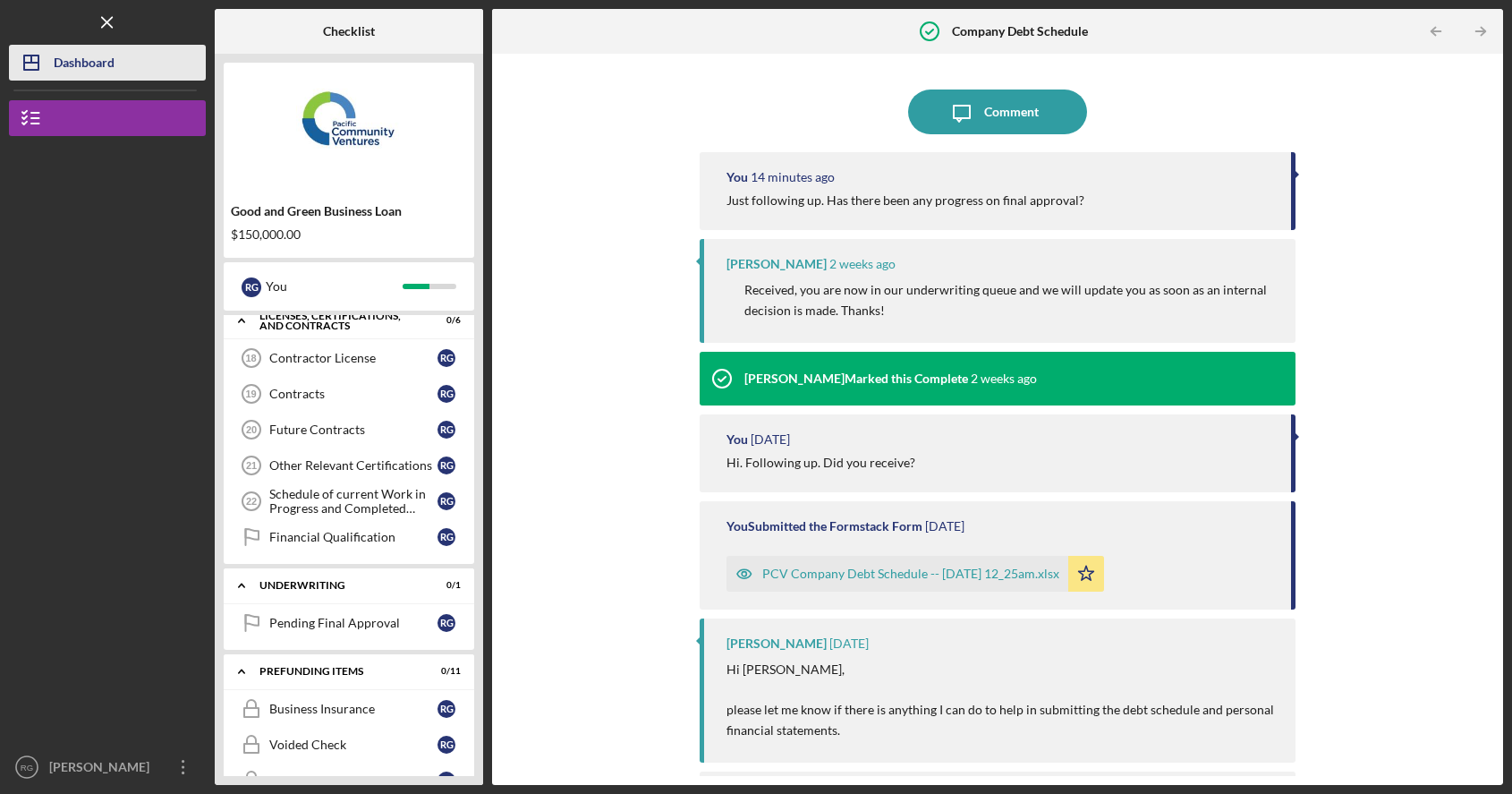
click at [51, 67] on icon "Icon/Dashboard" at bounding box center [31, 63] width 45 height 45
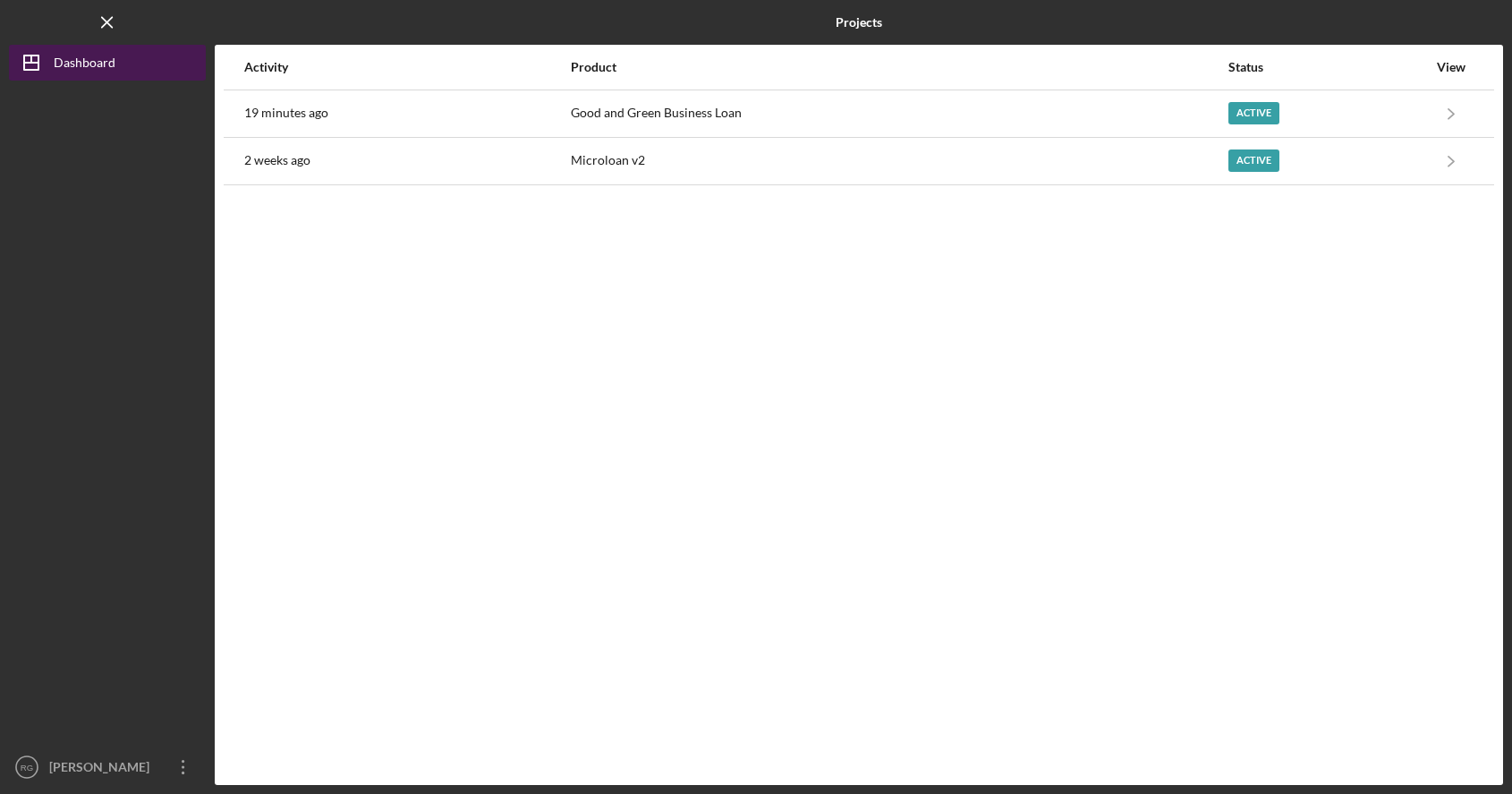
click at [136, 52] on button "Icon/Dashboard Dashboard" at bounding box center [108, 63] width 197 height 36
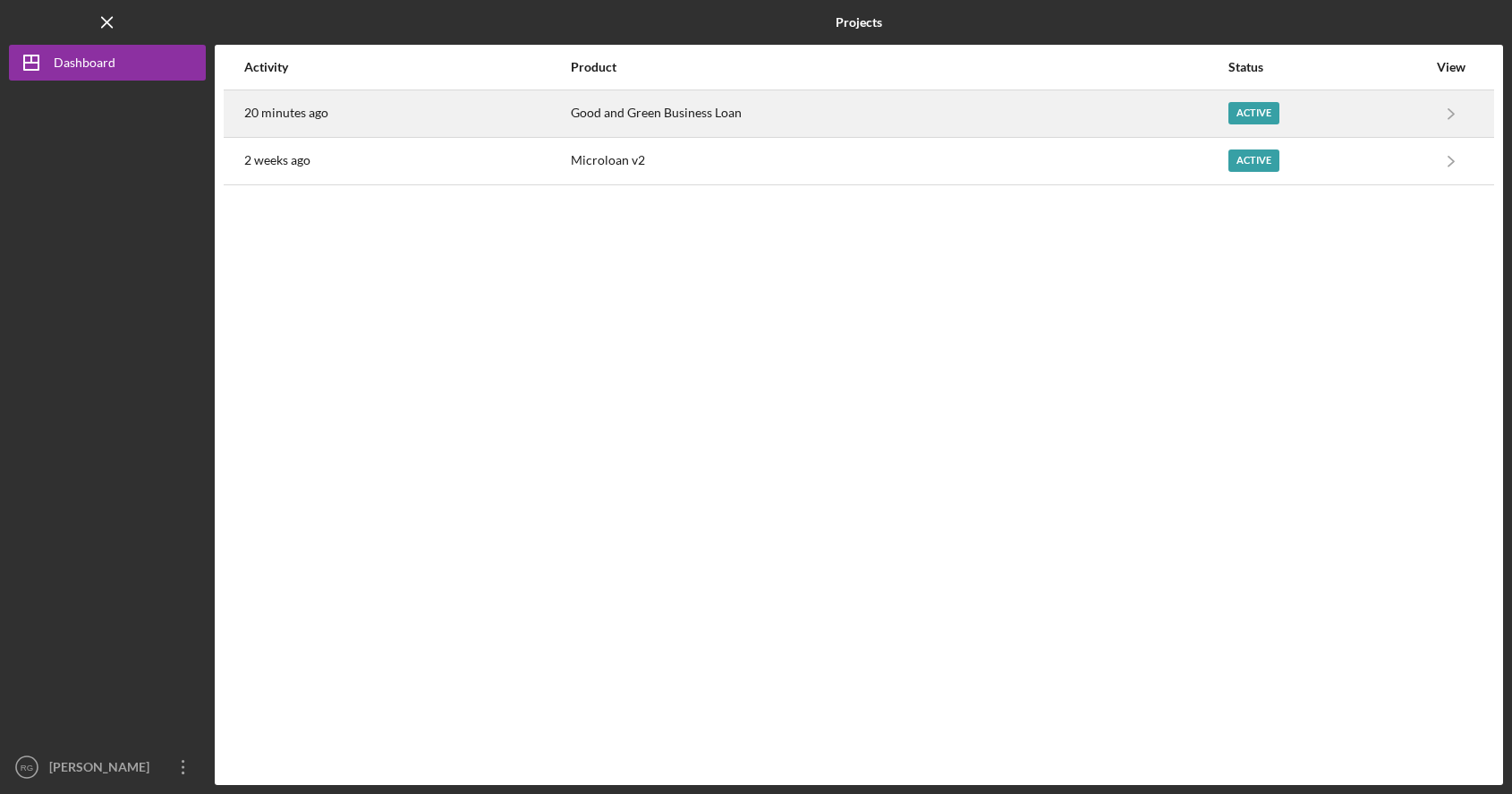
click at [304, 103] on div "20 minutes ago" at bounding box center [406, 113] width 325 height 45
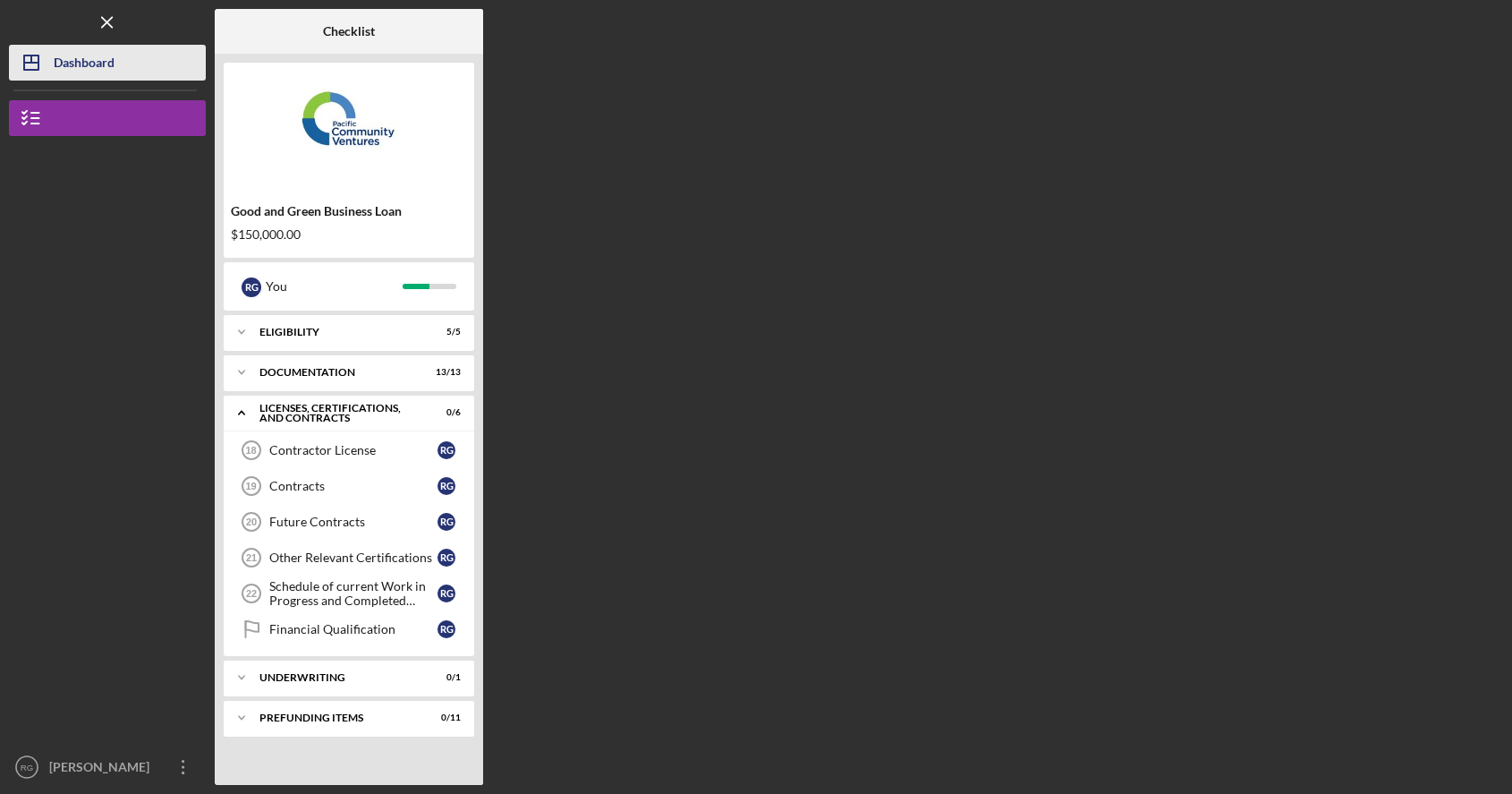
click at [118, 75] on button "Icon/Dashboard Dashboard" at bounding box center [108, 63] width 197 height 36
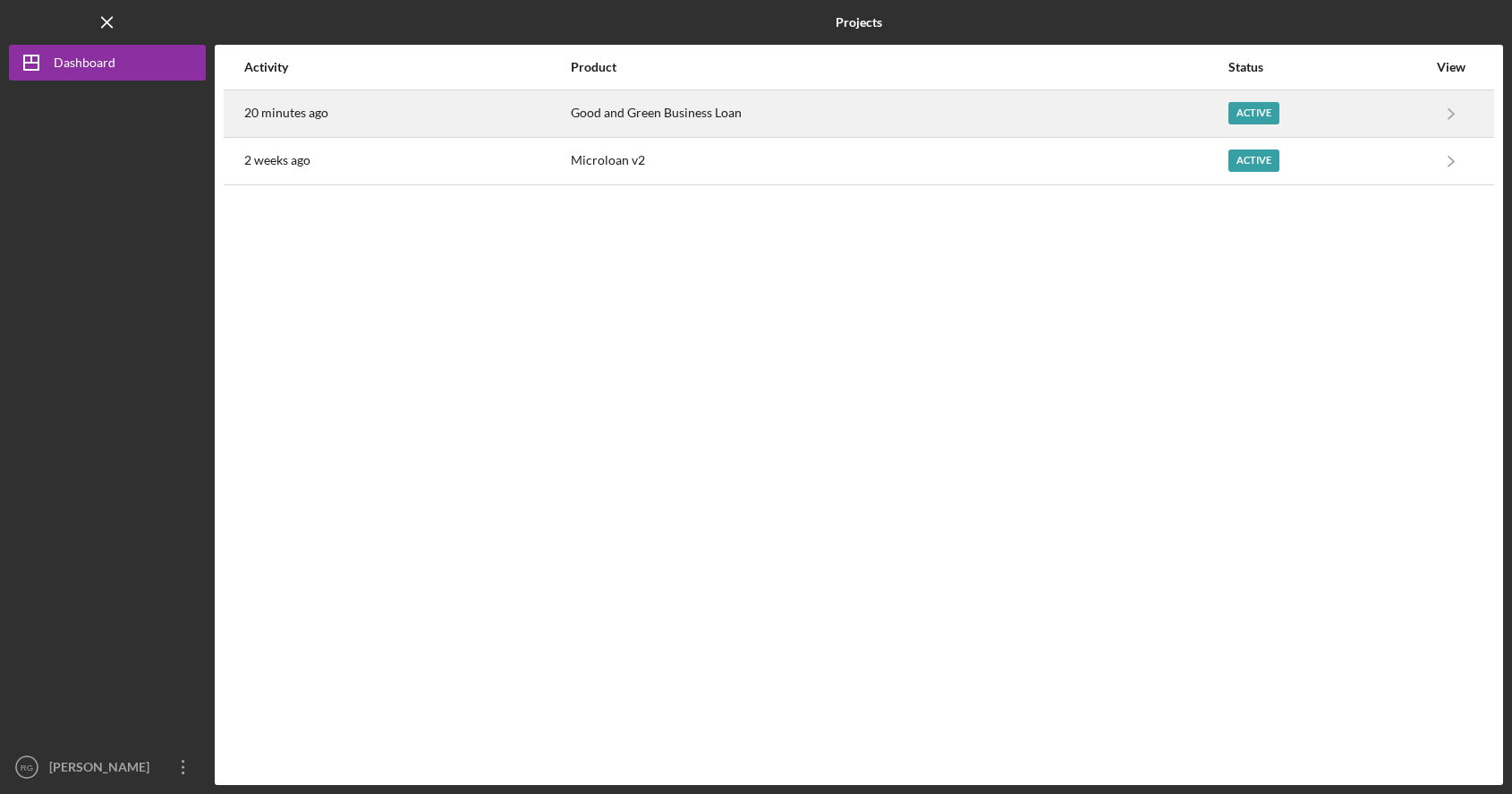
click at [654, 111] on div "Good and Green Business Loan" at bounding box center [898, 113] width 655 height 45
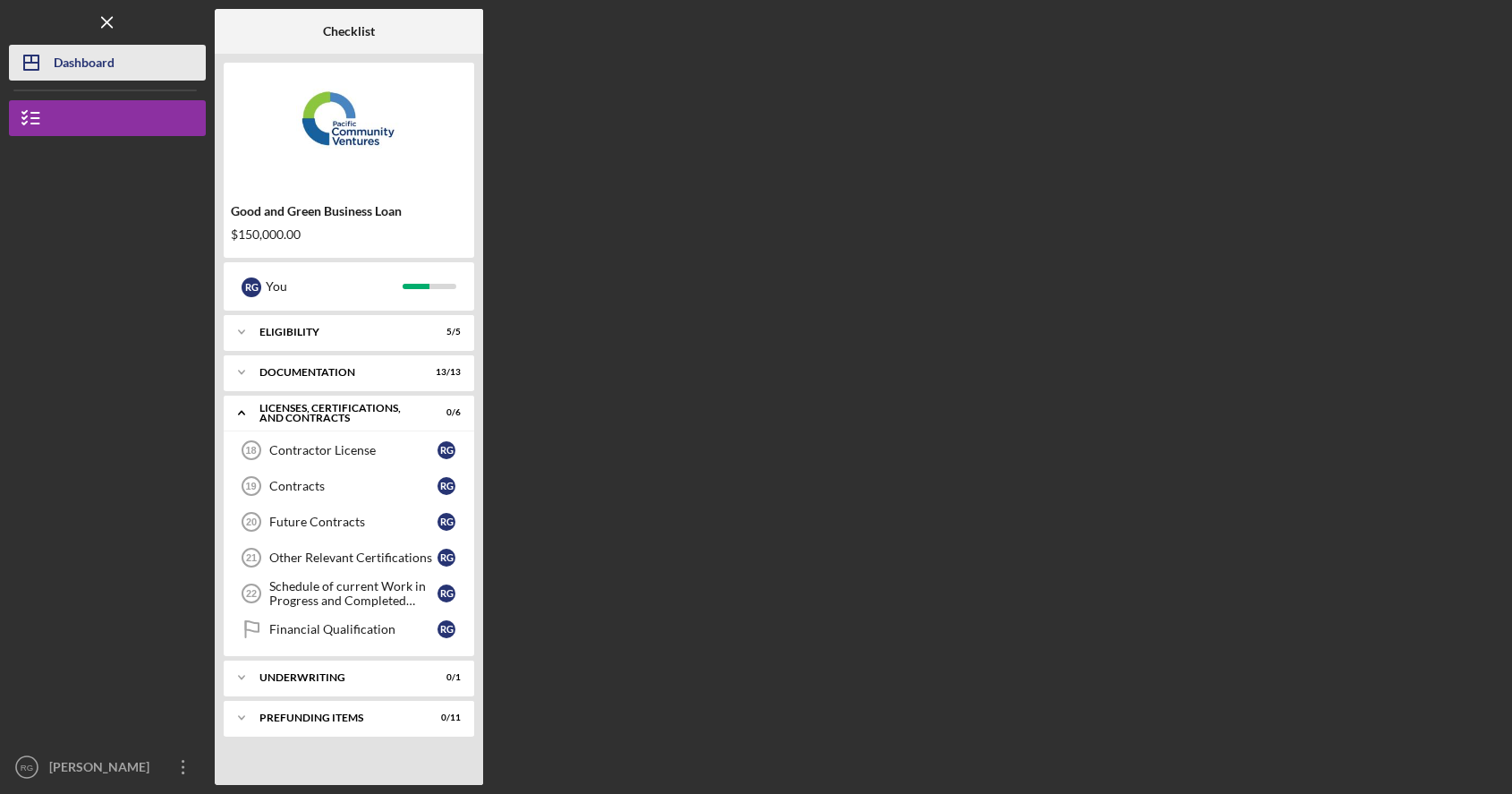
click at [124, 62] on button "Icon/Dashboard Dashboard" at bounding box center [108, 63] width 197 height 36
